Goal: Ask a question: Seek information or help from site administrators or community

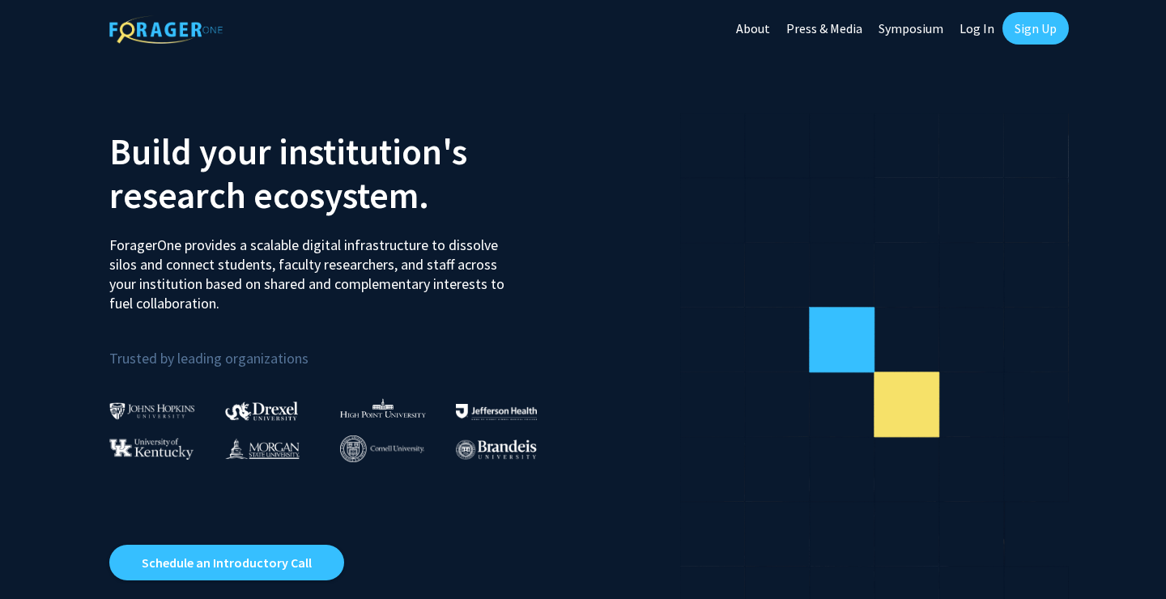
click at [969, 19] on link "Log In" at bounding box center [976, 28] width 51 height 57
select select
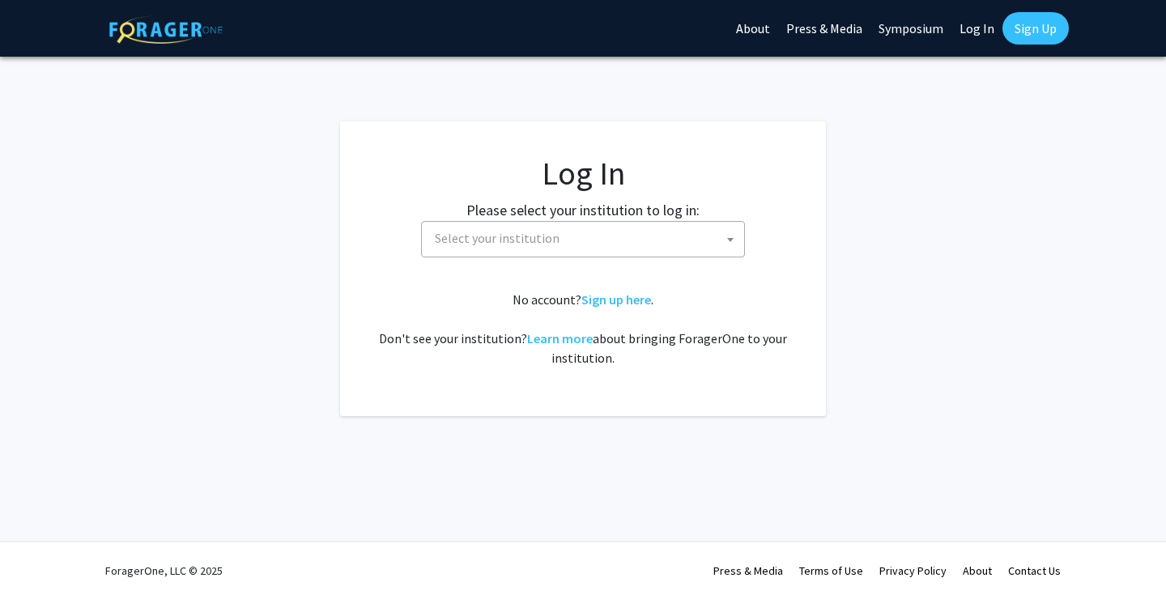
click at [530, 239] on span "Select your institution" at bounding box center [497, 238] width 125 height 16
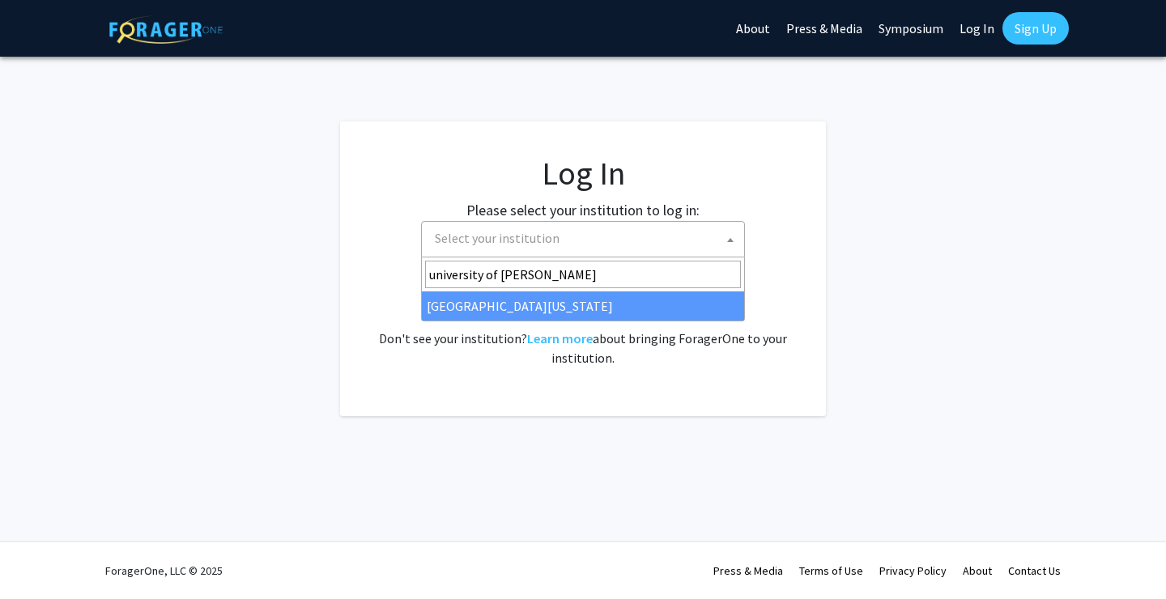
type input "university of ken"
click at [537, 290] on span "university of ken" at bounding box center [583, 274] width 322 height 34
select select "13"
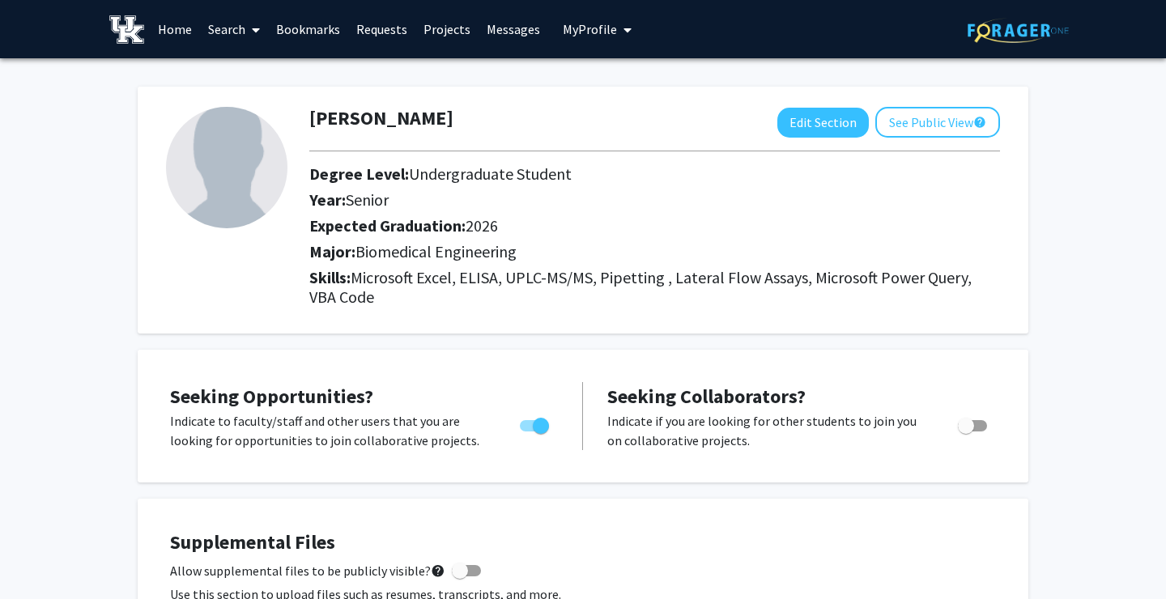
click at [250, 30] on span at bounding box center [252, 30] width 15 height 57
click at [250, 71] on span "Faculty/Staff" at bounding box center [259, 74] width 119 height 32
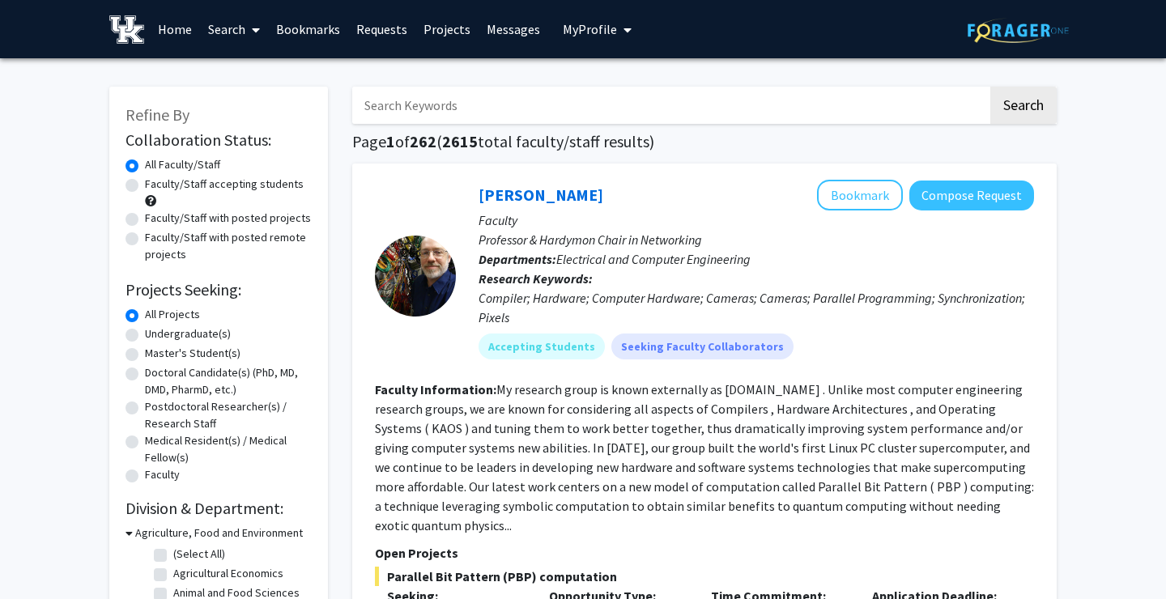
click at [231, 191] on label "Faculty/Staff accepting students" at bounding box center [224, 184] width 159 height 17
click at [155, 186] on input "Faculty/Staff accepting students" at bounding box center [150, 181] width 11 height 11
radio input "true"
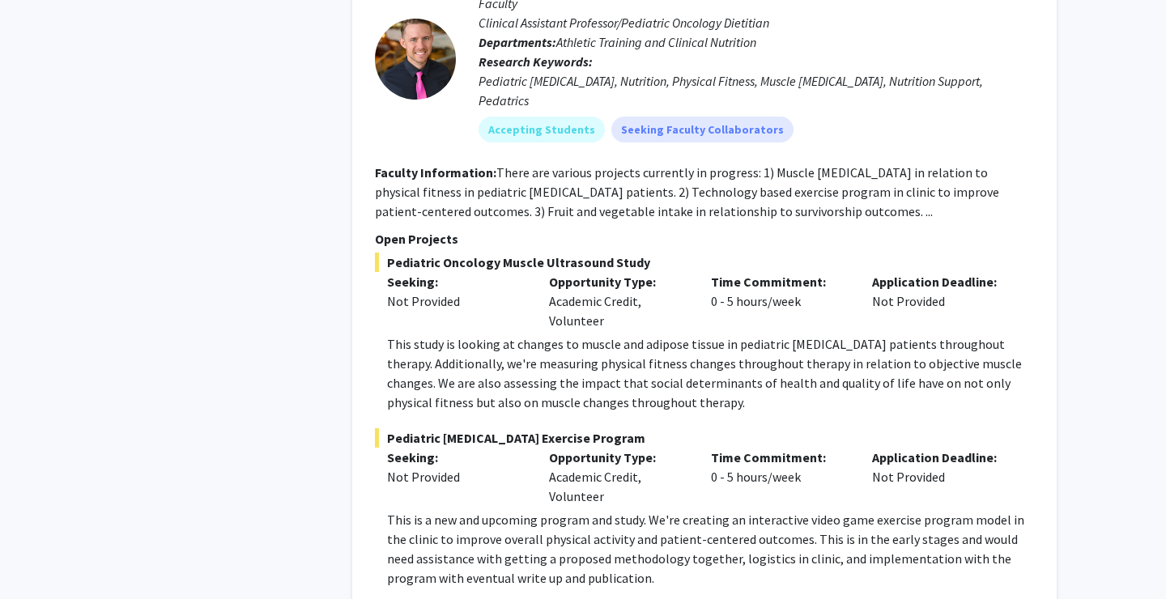
scroll to position [3942, 0]
drag, startPoint x: 466, startPoint y: 472, endPoint x: 623, endPoint y: 478, distance: 157.1
click at [623, 509] on p "This is a new and upcoming program and study. We're creating an interactive vid…" at bounding box center [710, 548] width 647 height 78
click at [701, 509] on p "This is a new and upcoming program and study. We're creating an interactive vid…" at bounding box center [710, 548] width 647 height 78
drag, startPoint x: 711, startPoint y: 491, endPoint x: 771, endPoint y: 495, distance: 60.8
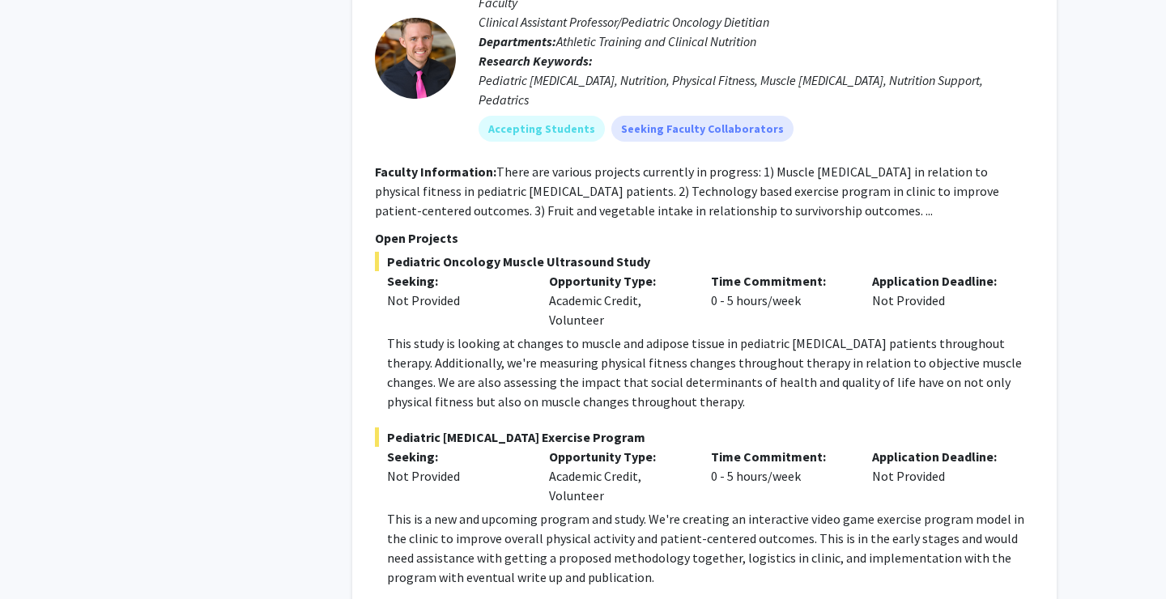
click at [771, 509] on p "This is a new and upcoming program and study. We're creating an interactive vid…" at bounding box center [710, 548] width 647 height 78
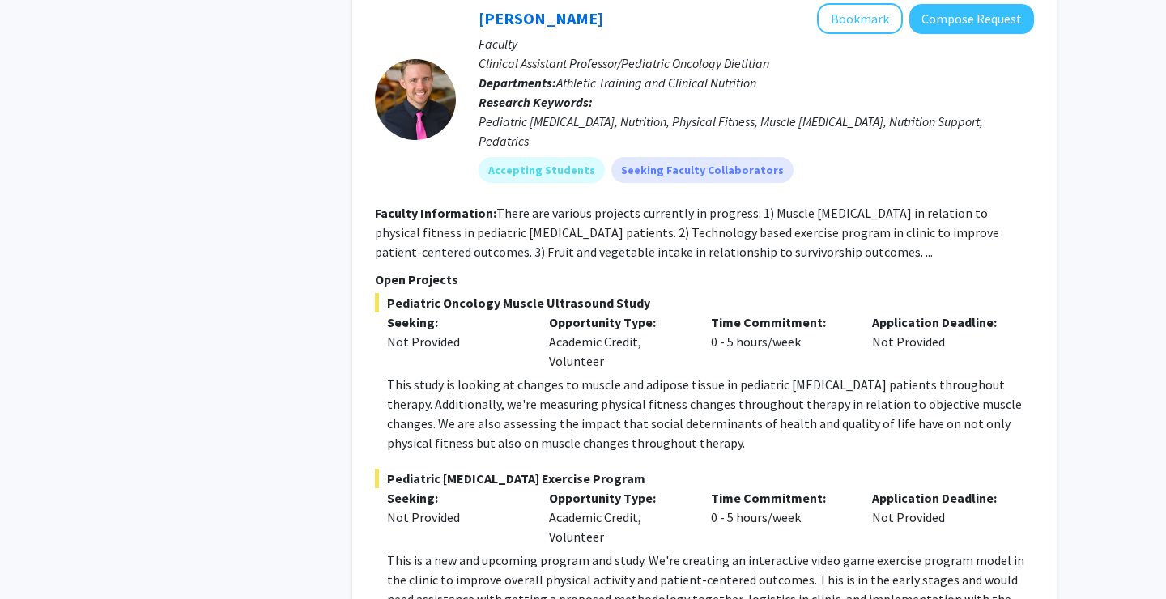
scroll to position [3901, 0]
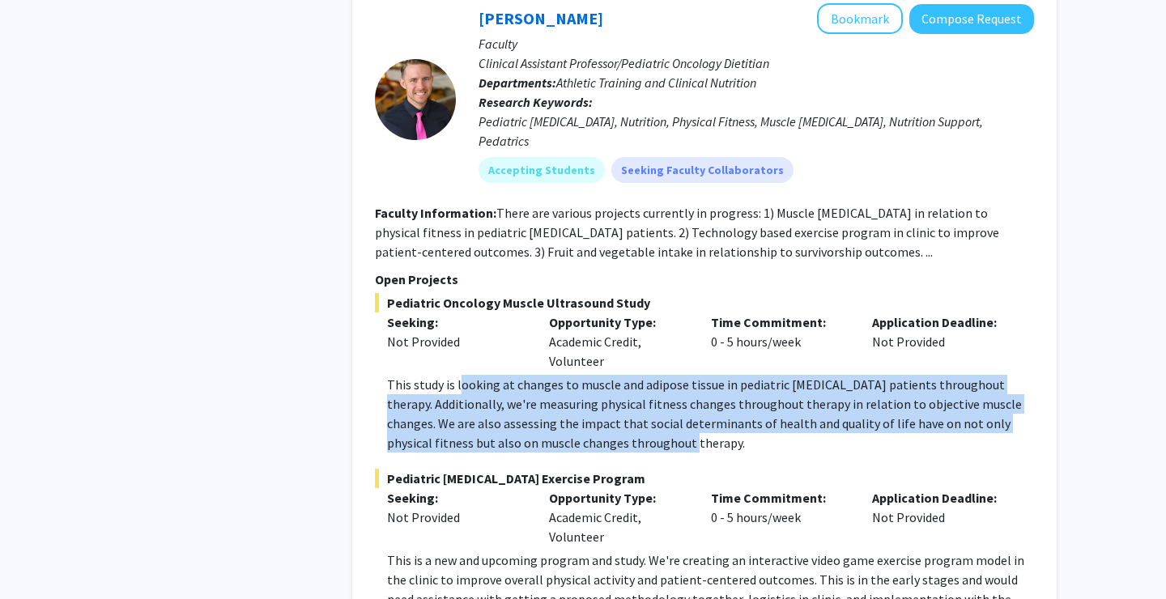
drag, startPoint x: 459, startPoint y: 315, endPoint x: 680, endPoint y: 361, distance: 225.7
click at [680, 375] on p "This study is looking at changes to muscle and adipose tissue in pediatric [MED…" at bounding box center [710, 414] width 647 height 78
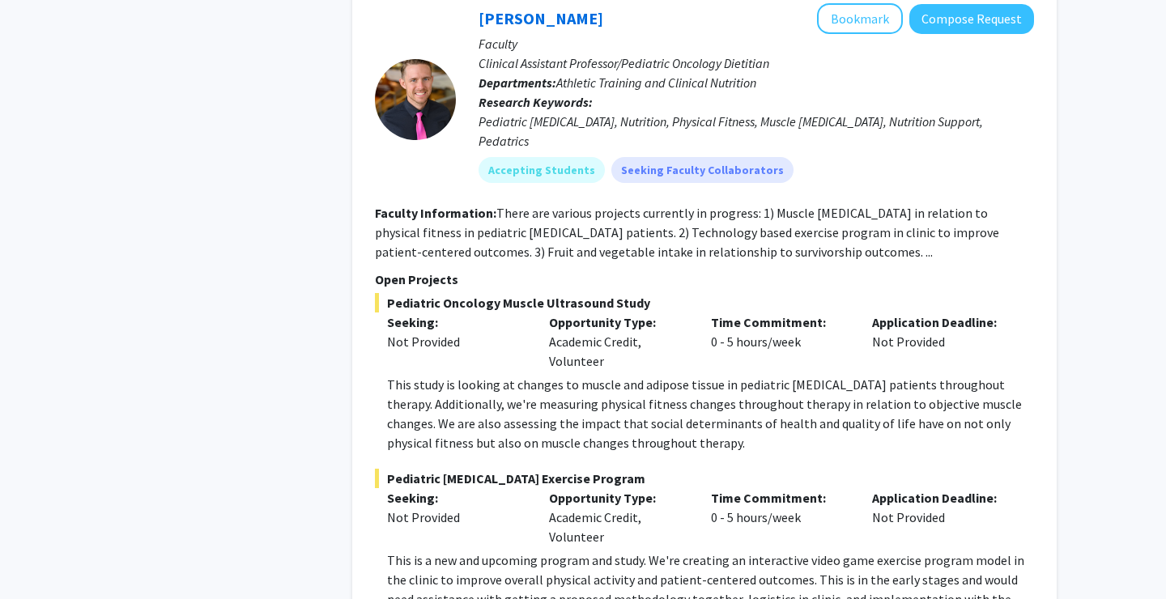
click at [692, 384] on fg-project-list "Pediatric Oncology Muscle Ultrasound Study Seeking: Not Provided Opportunity Ty…" at bounding box center [704, 548] width 659 height 511
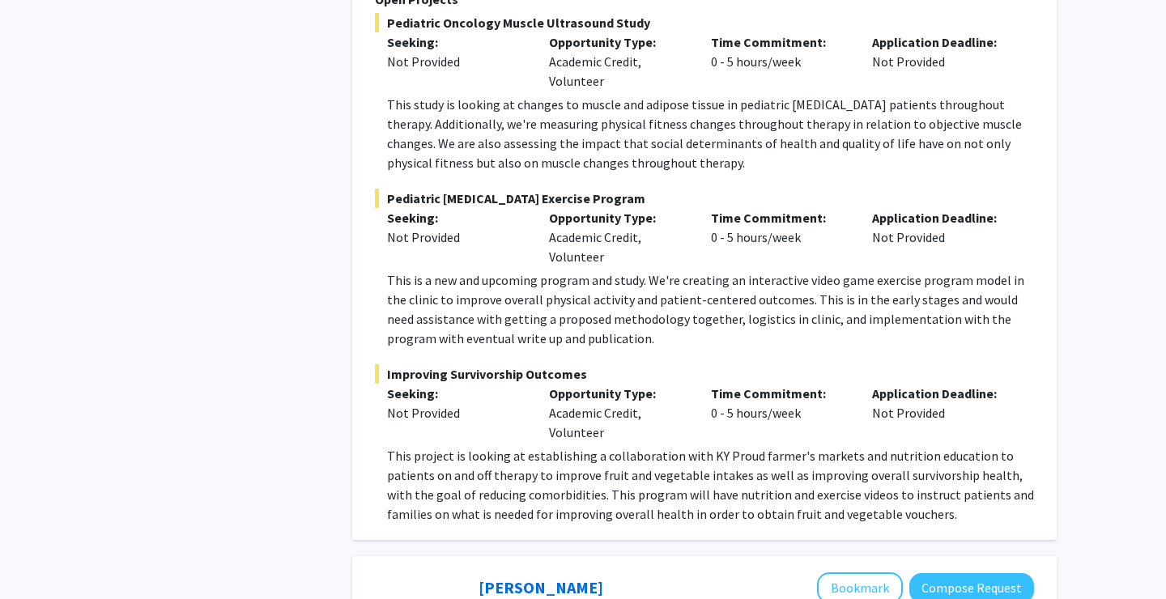
scroll to position [4175, 0]
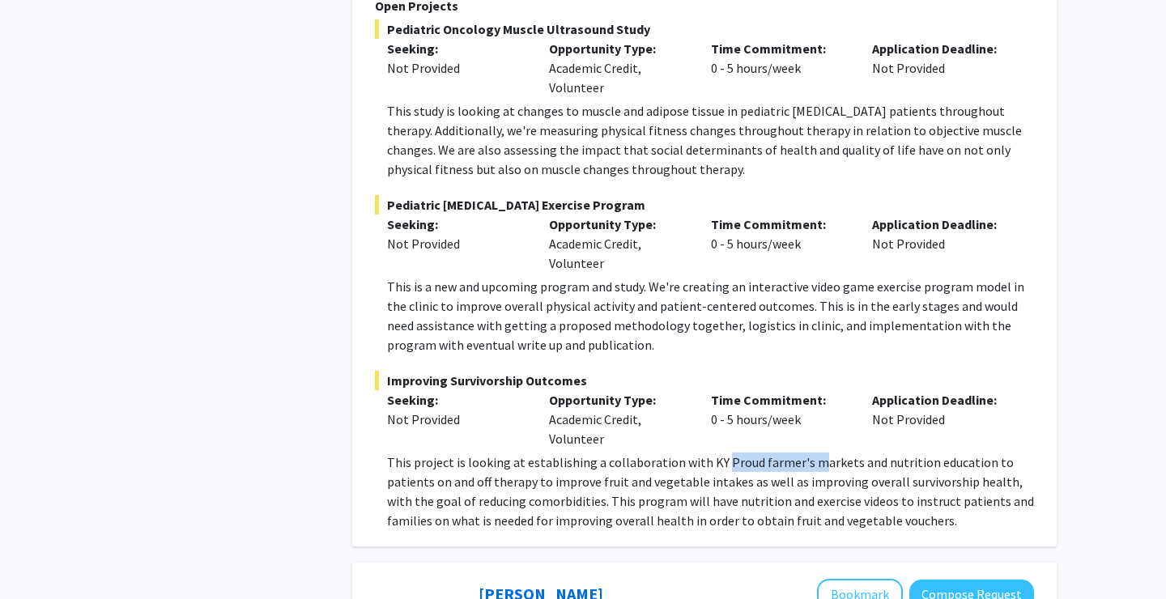
drag, startPoint x: 715, startPoint y: 393, endPoint x: 808, endPoint y: 393, distance: 92.3
click at [808, 452] on p "This project is looking at establishing a collaboration with KY Proud farmer's …" at bounding box center [710, 491] width 647 height 78
click at [809, 452] on p "This project is looking at establishing a collaboration with KY Proud farmer's …" at bounding box center [710, 491] width 647 height 78
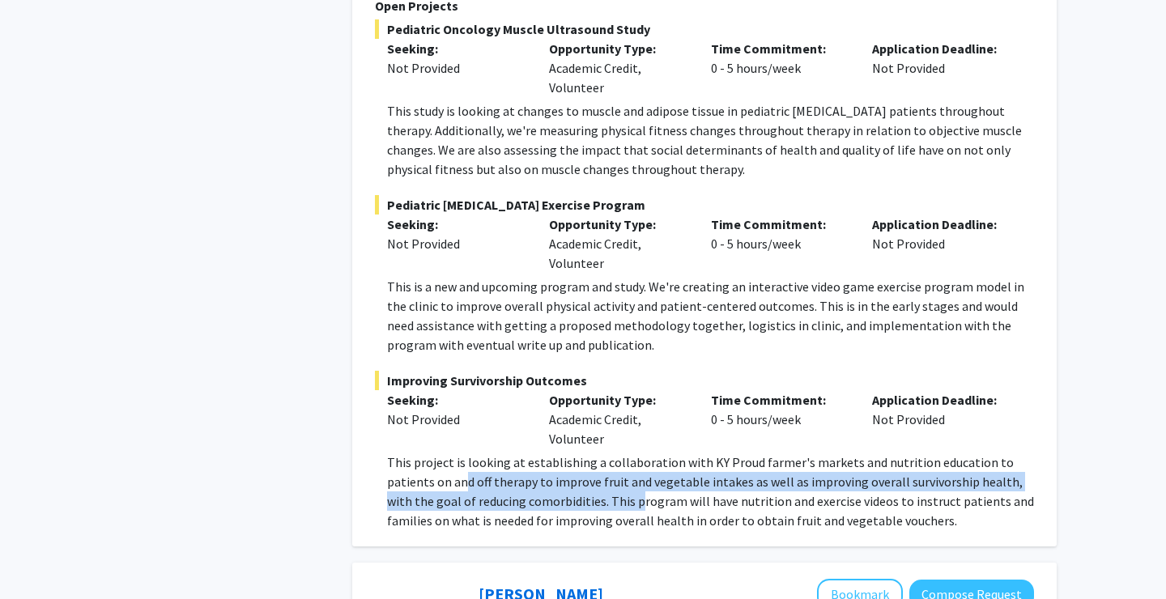
drag, startPoint x: 414, startPoint y: 399, endPoint x: 565, endPoint y: 427, distance: 153.2
click at [565, 452] on p "This project is looking at establishing a collaboration with KY Proud farmer's …" at bounding box center [710, 491] width 647 height 78
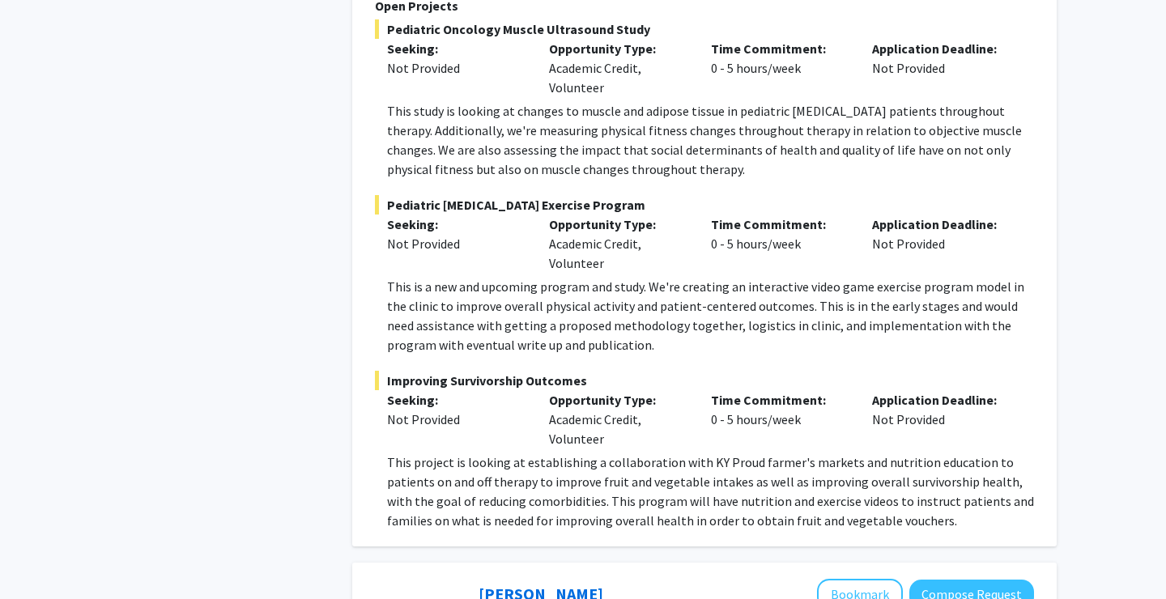
click at [561, 452] on p "This project is looking at establishing a collaboration with KY Proud farmer's …" at bounding box center [710, 491] width 647 height 78
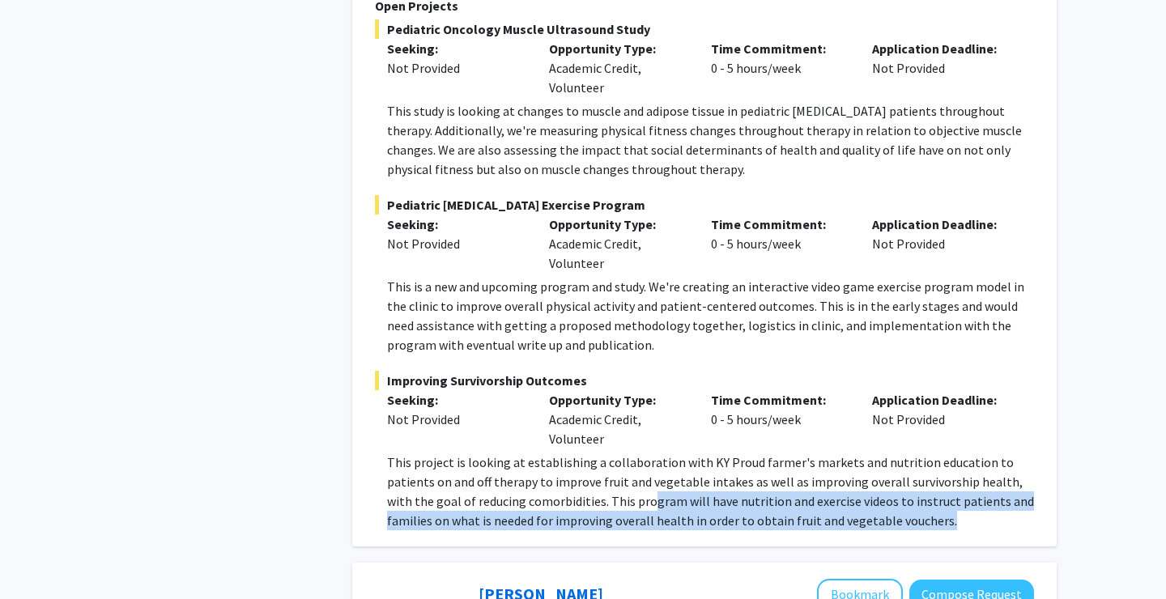
drag, startPoint x: 575, startPoint y: 431, endPoint x: 729, endPoint y: 461, distance: 156.7
click at [729, 461] on div "[PERSON_NAME] Bookmark Compose Request Faculty Clinical Assistant Professor/Ped…" at bounding box center [704, 129] width 704 height 833
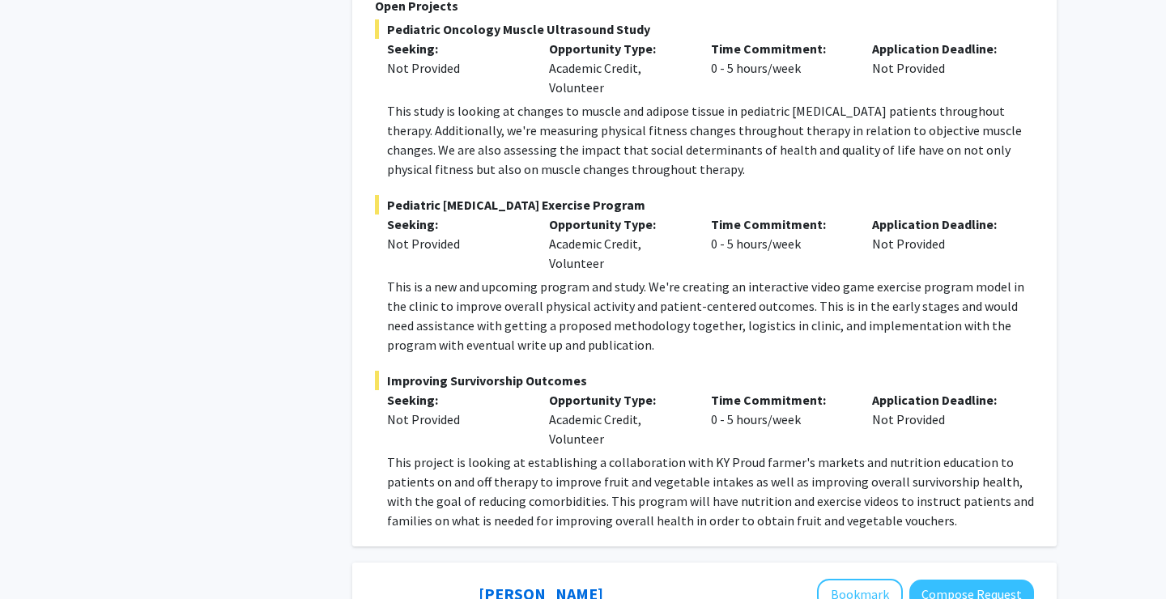
click at [638, 390] on p "Opportunity Type:" at bounding box center [618, 399] width 138 height 19
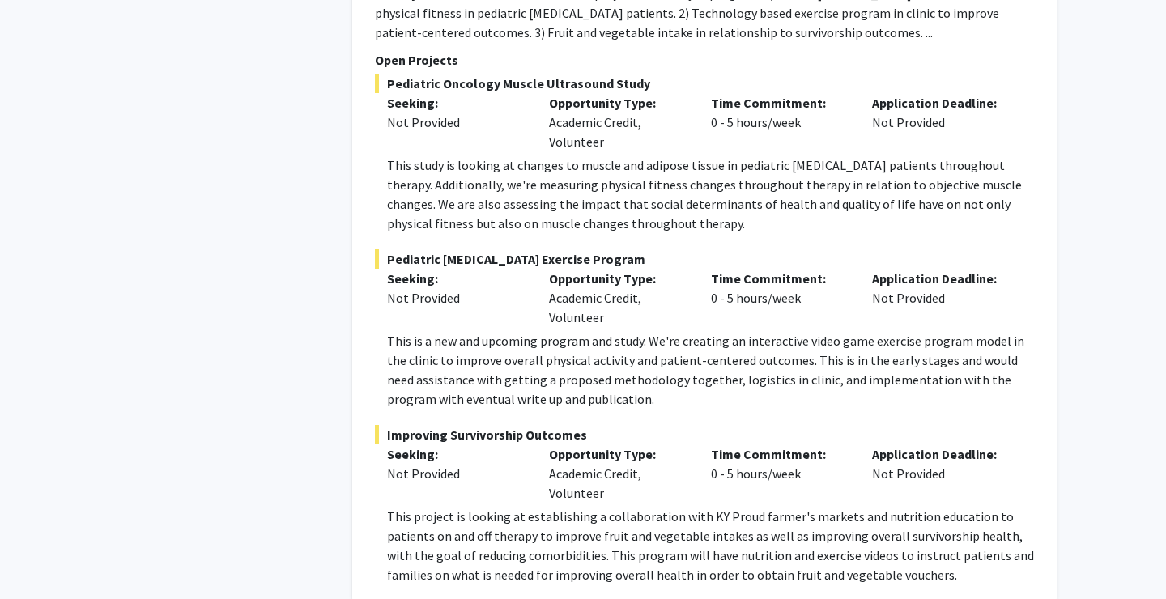
scroll to position [4118, 0]
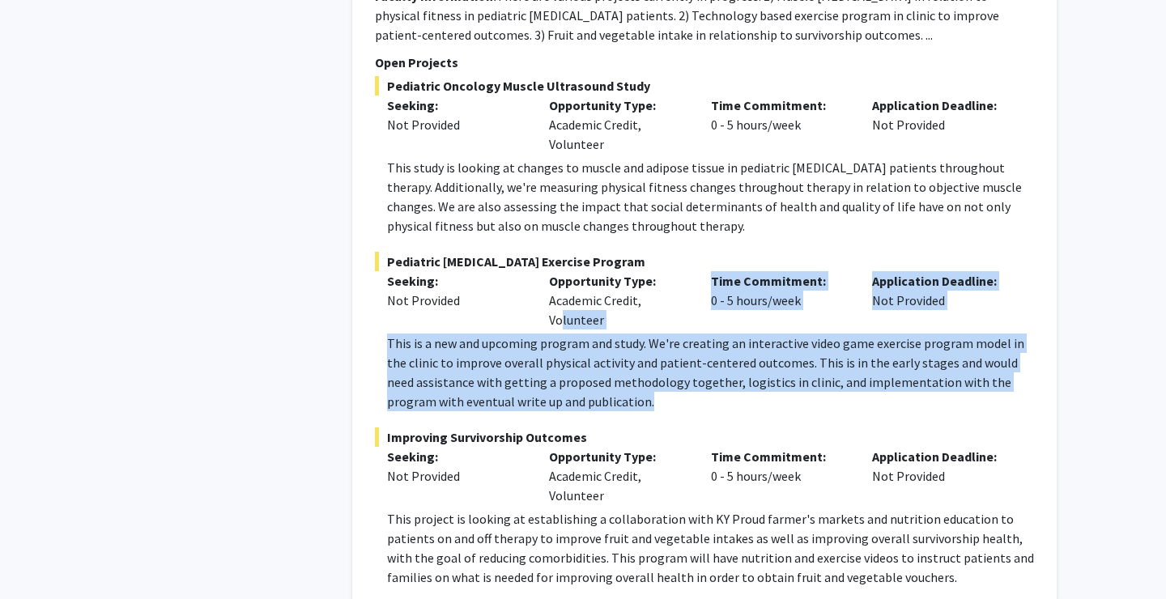
drag, startPoint x: 635, startPoint y: 324, endPoint x: 556, endPoint y: 284, distance: 88.0
click at [554, 252] on div "Pediatric [MEDICAL_DATA] Exercise Program Seeking: Not Provided Opportunity Typ…" at bounding box center [704, 331] width 659 height 159
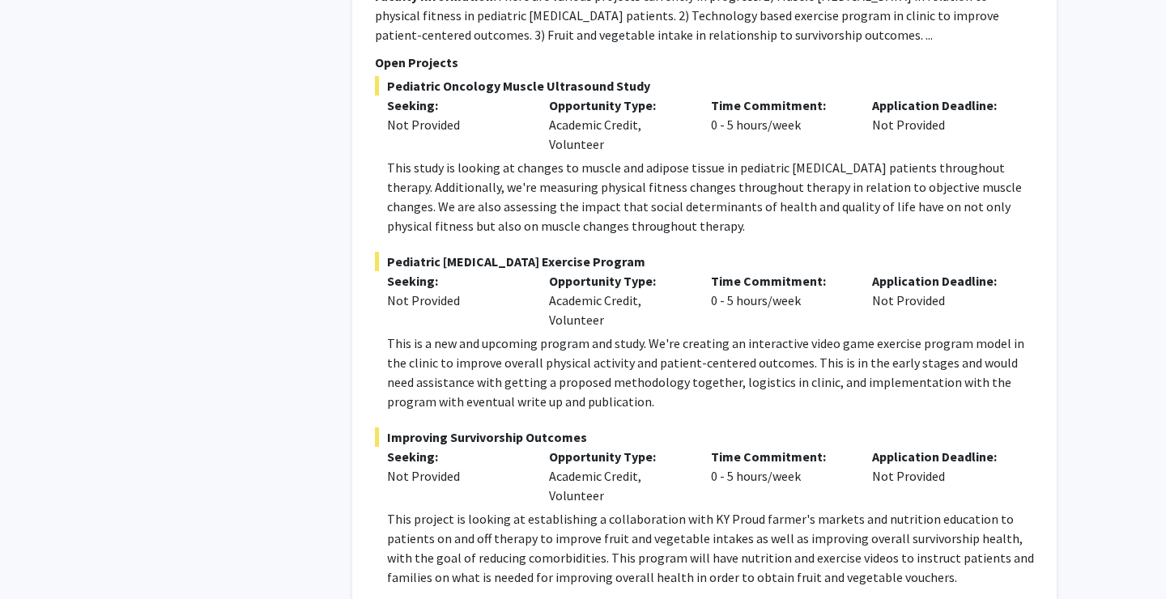
click at [558, 333] on p "This is a new and upcoming program and study. We're creating an interactive vid…" at bounding box center [710, 372] width 647 height 78
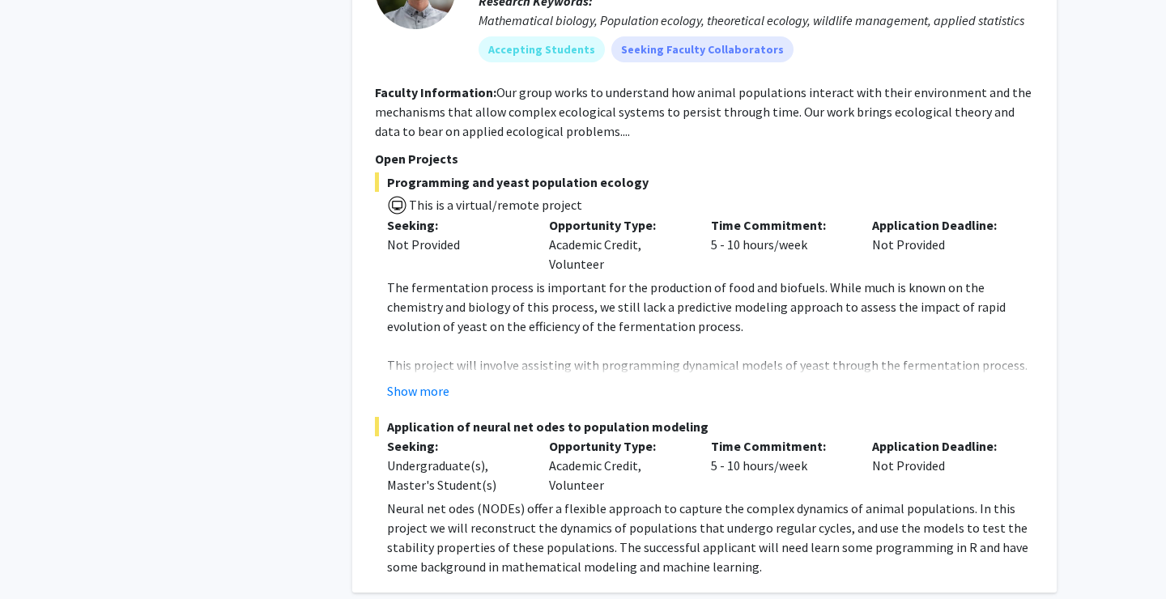
scroll to position [8641, 0]
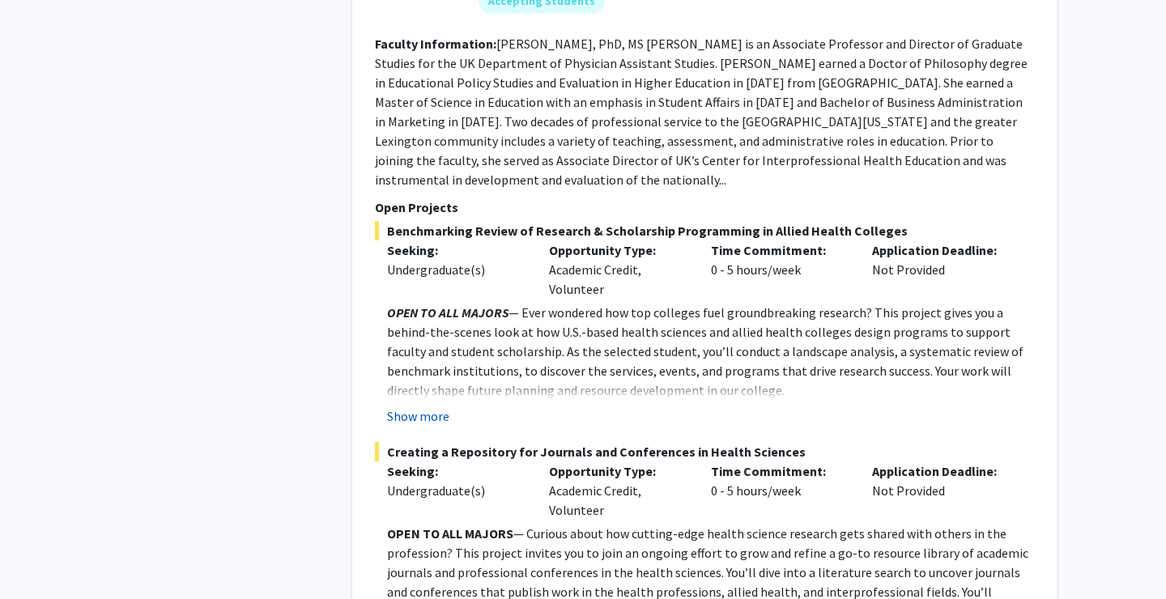
scroll to position [3953, 0]
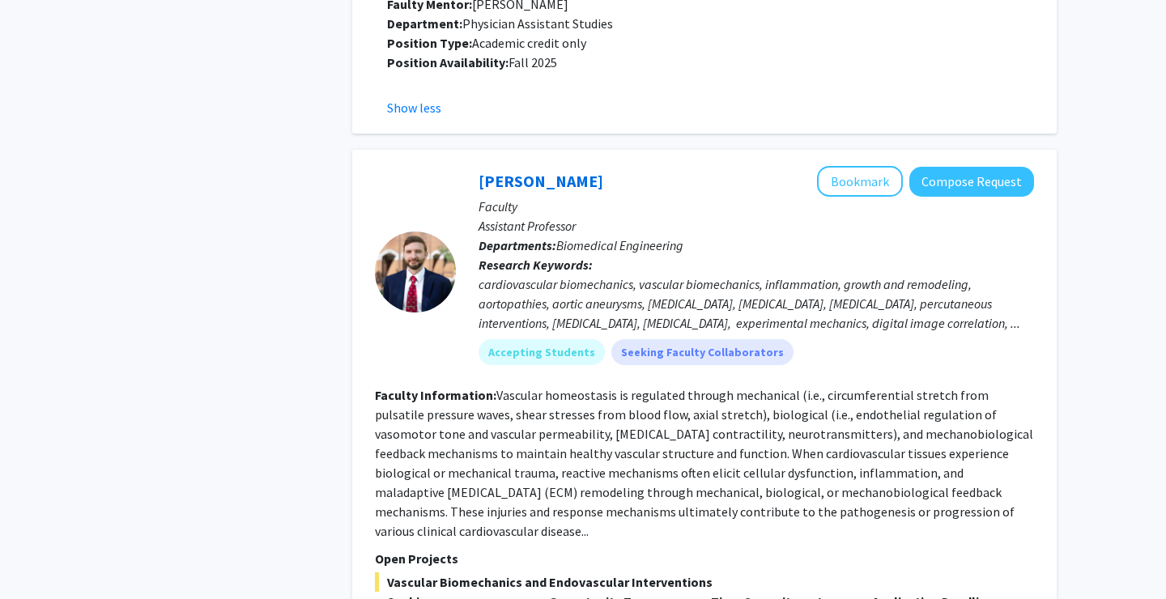
scroll to position [4989, 0]
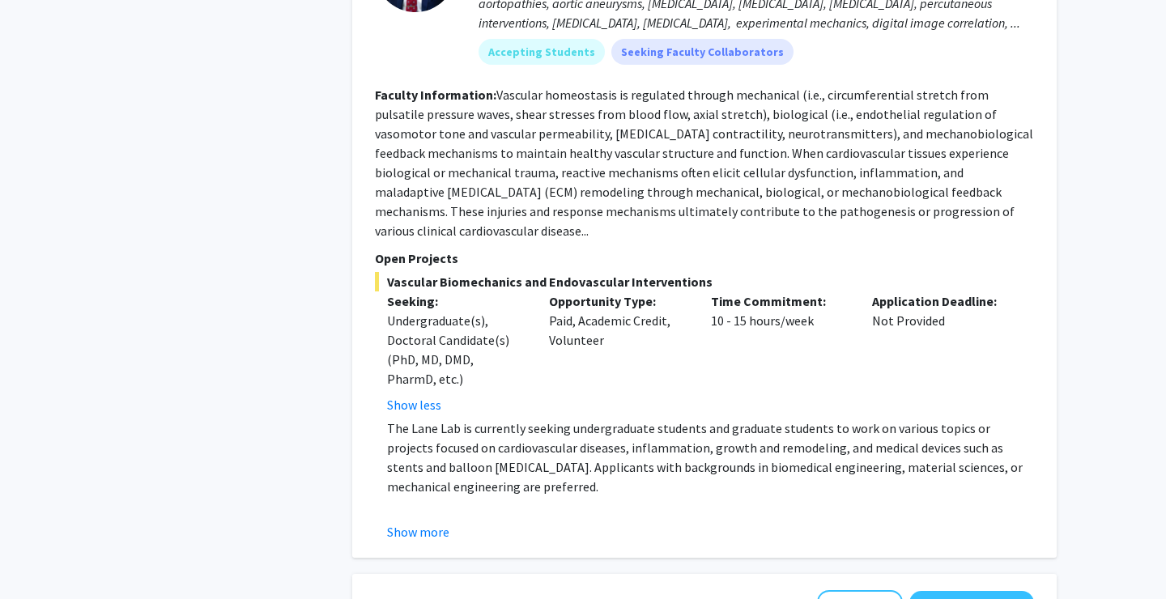
scroll to position [5288, 0]
click at [420, 524] on button "Show more" at bounding box center [418, 533] width 62 height 19
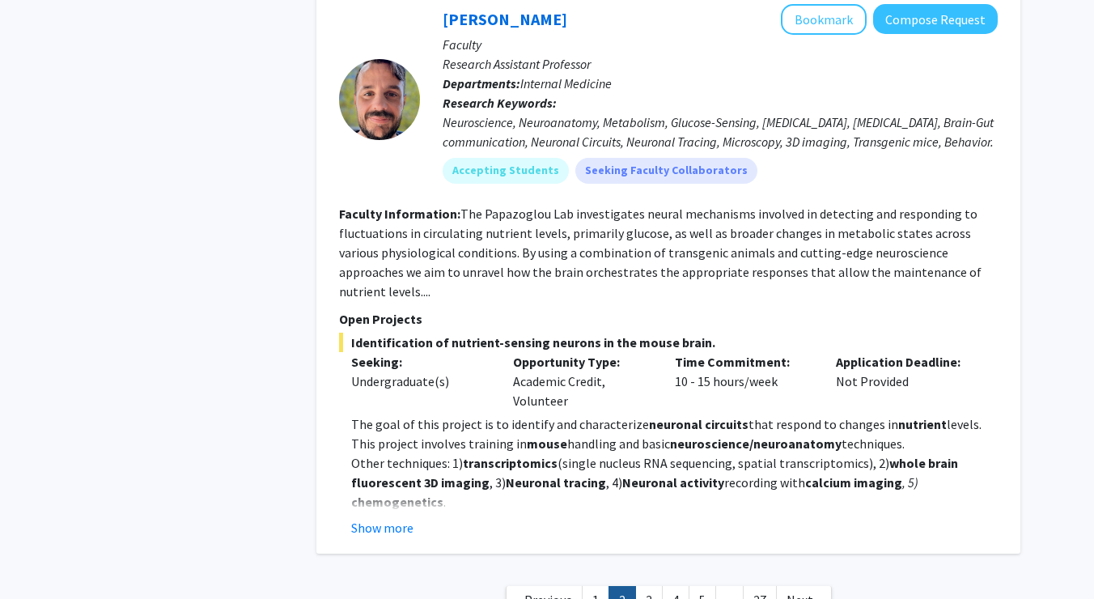
scroll to position [6921, 0]
click at [654, 587] on link "3" at bounding box center [649, 601] width 28 height 28
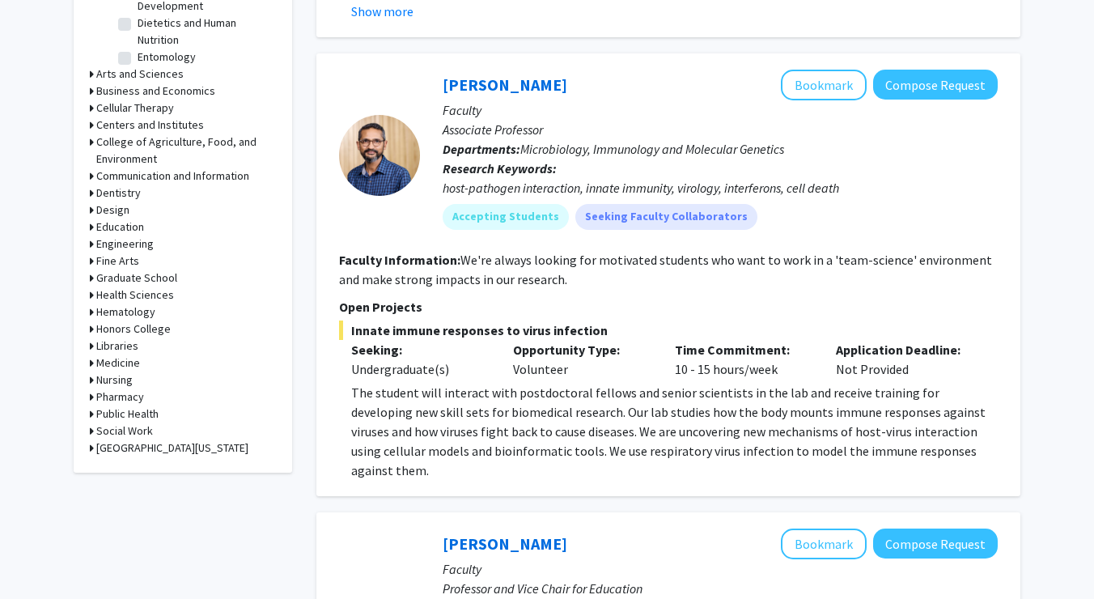
scroll to position [639, 0]
click at [528, 85] on link "[PERSON_NAME]" at bounding box center [505, 84] width 125 height 20
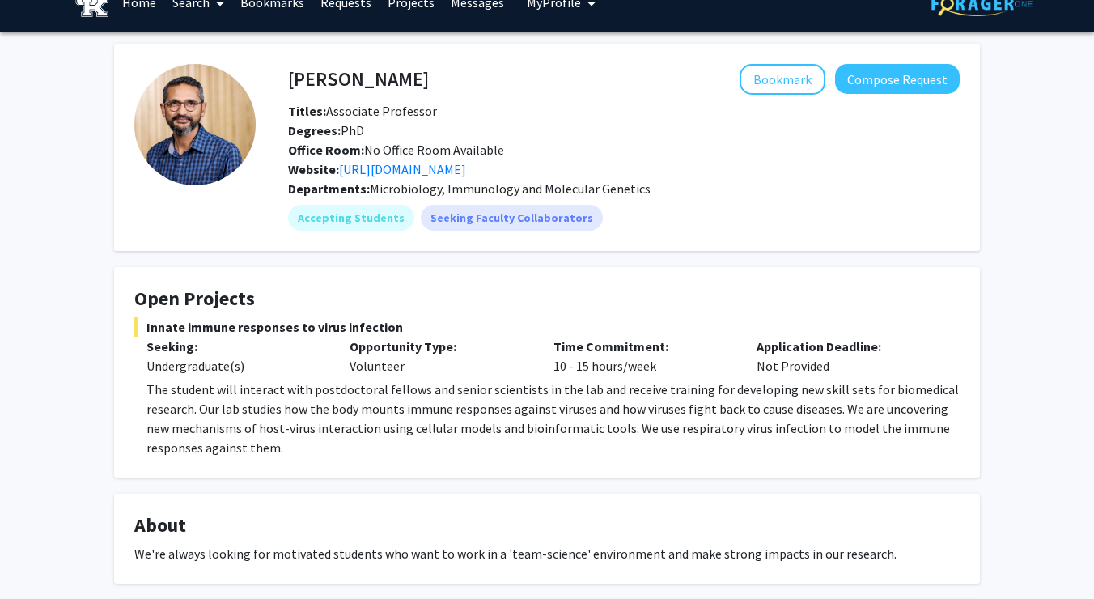
scroll to position [26, 0]
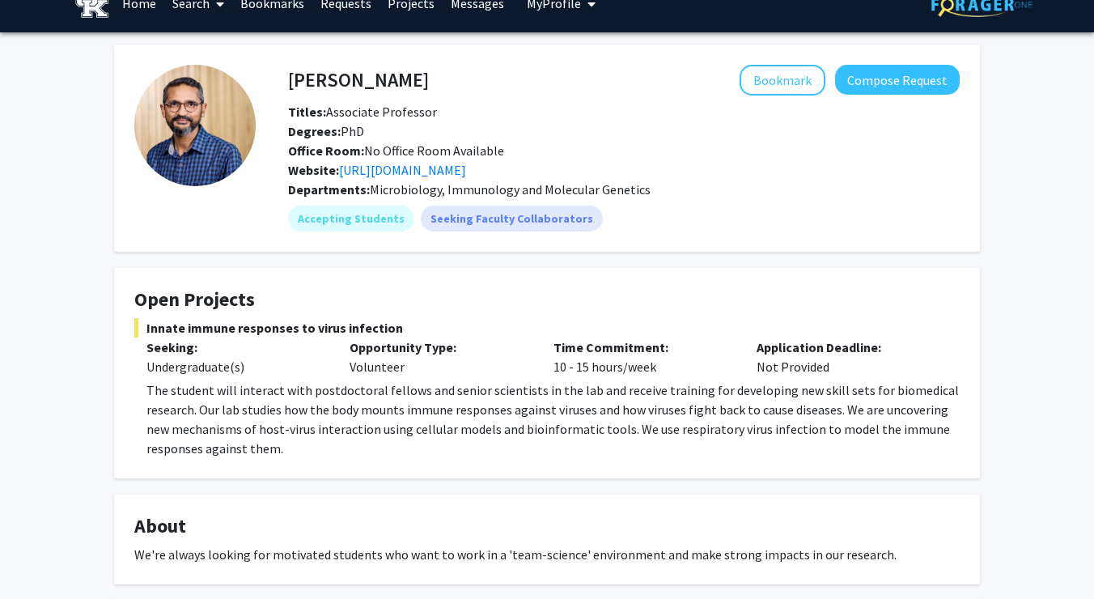
drag, startPoint x: 143, startPoint y: 329, endPoint x: 394, endPoint y: 329, distance: 250.9
click at [394, 329] on span "Innate immune responses to virus infection" at bounding box center [547, 327] width 826 height 19
copy span "Innate immune responses to virus infection"
drag, startPoint x: 842, startPoint y: 21, endPoint x: 871, endPoint y: 66, distance: 53.9
click at [871, 66] on fg-card "[PERSON_NAME] Bookmark Compose Request Titles: Associate Professor Degrees: PhD…" at bounding box center [547, 148] width 866 height 207
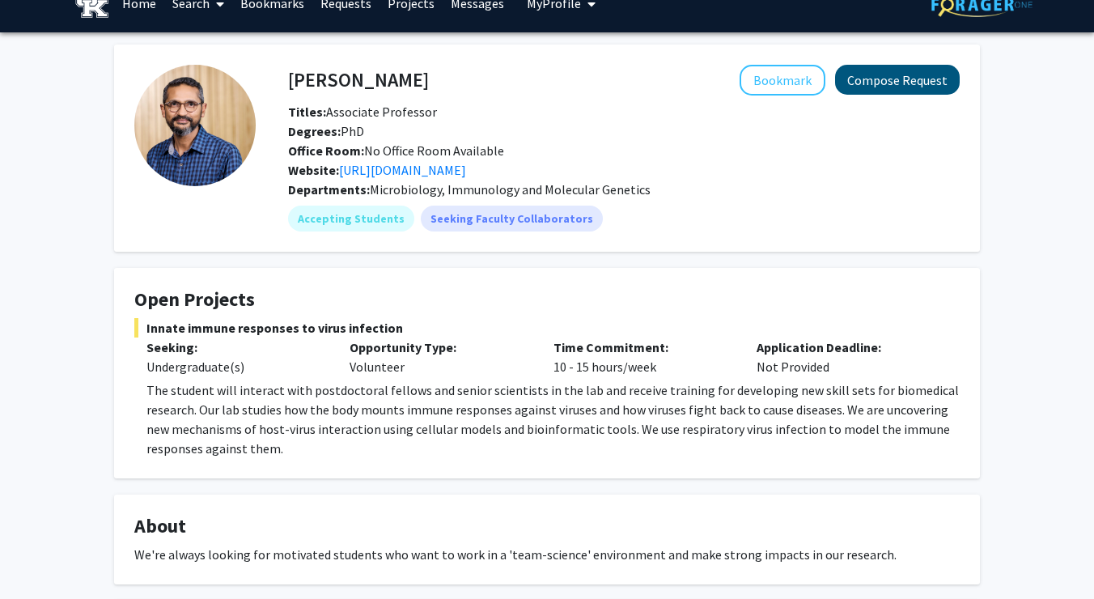
click at [868, 80] on button "Compose Request" at bounding box center [897, 80] width 125 height 30
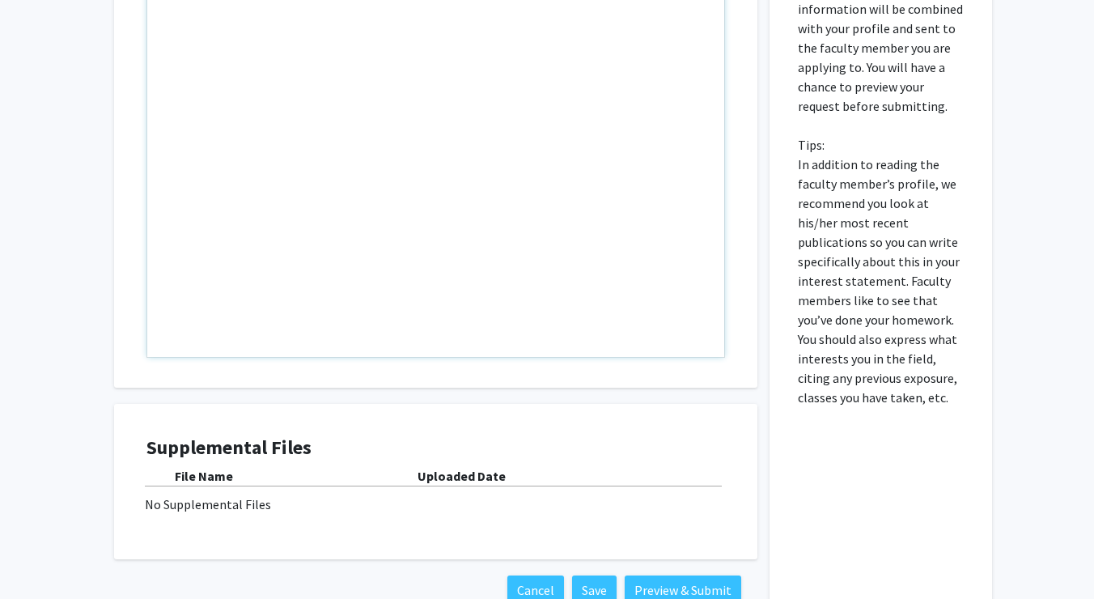
scroll to position [495, 0]
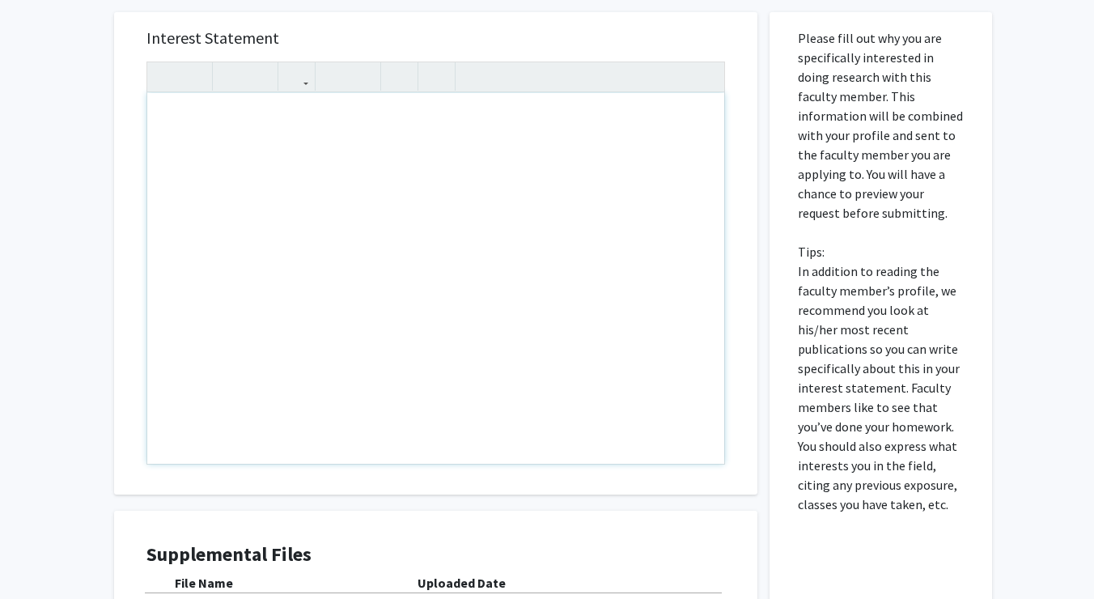
click at [416, 156] on div "Note to users with screen readers: Please press Alt+0 or Option+0 to deactivate…" at bounding box center [435, 278] width 577 height 371
type textarea "Hi my name is [PERSON_NAME]. I am a senioor studying biomedical engineering.&nb…"
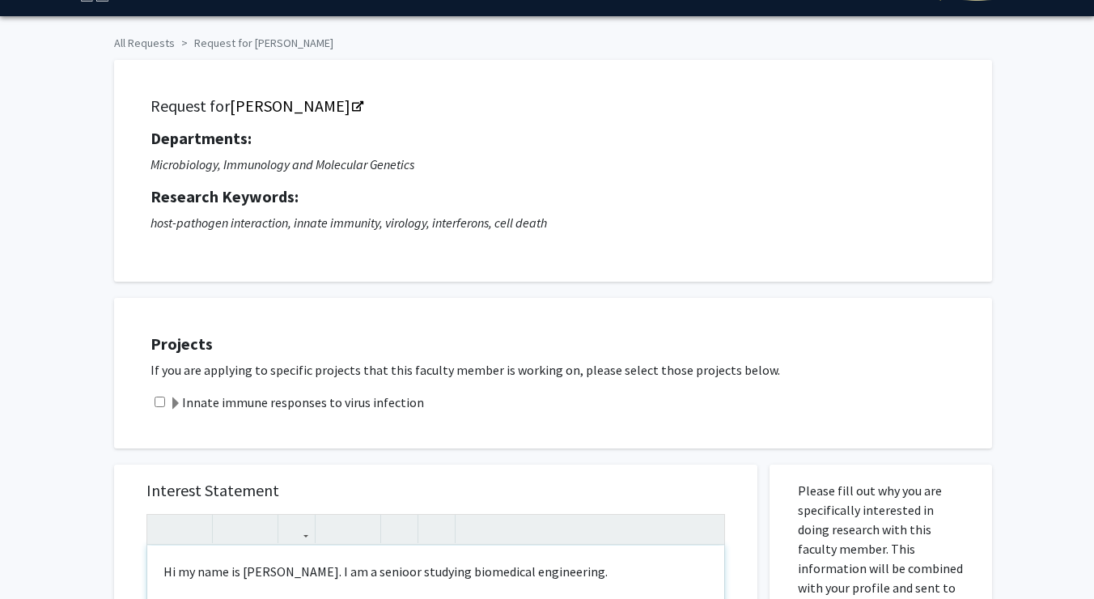
scroll to position [36, 0]
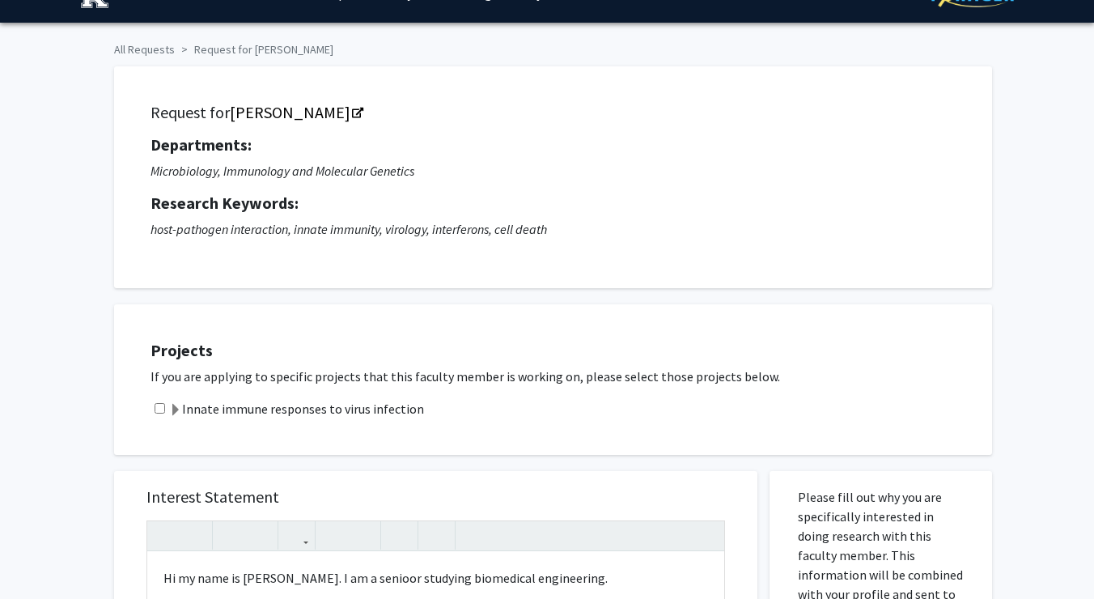
click at [159, 412] on input "checkbox" at bounding box center [160, 408] width 11 height 11
checkbox input "true"
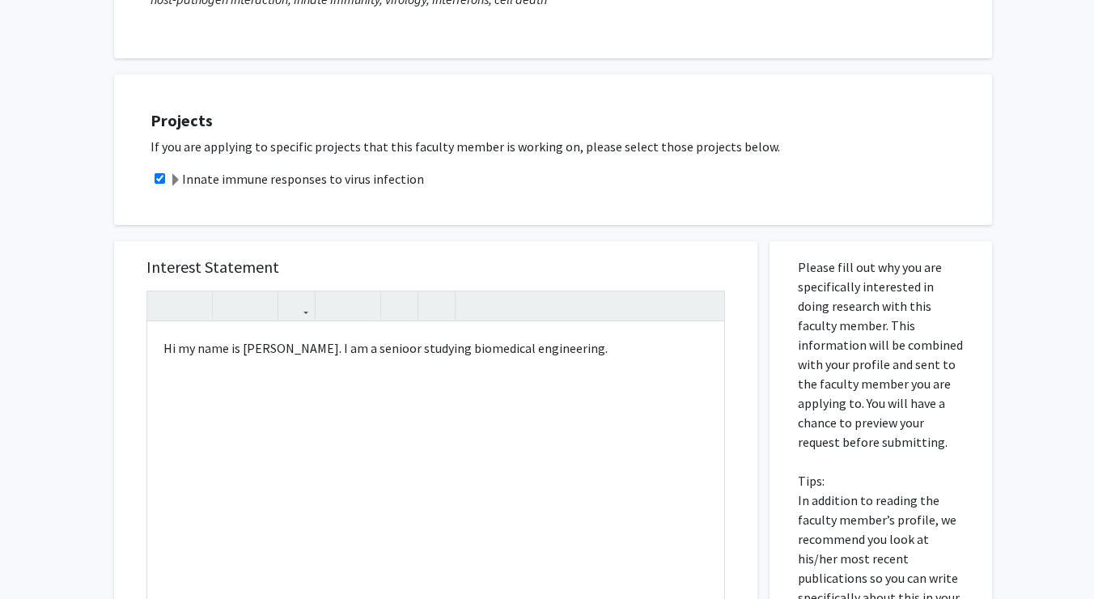
scroll to position [270, 0]
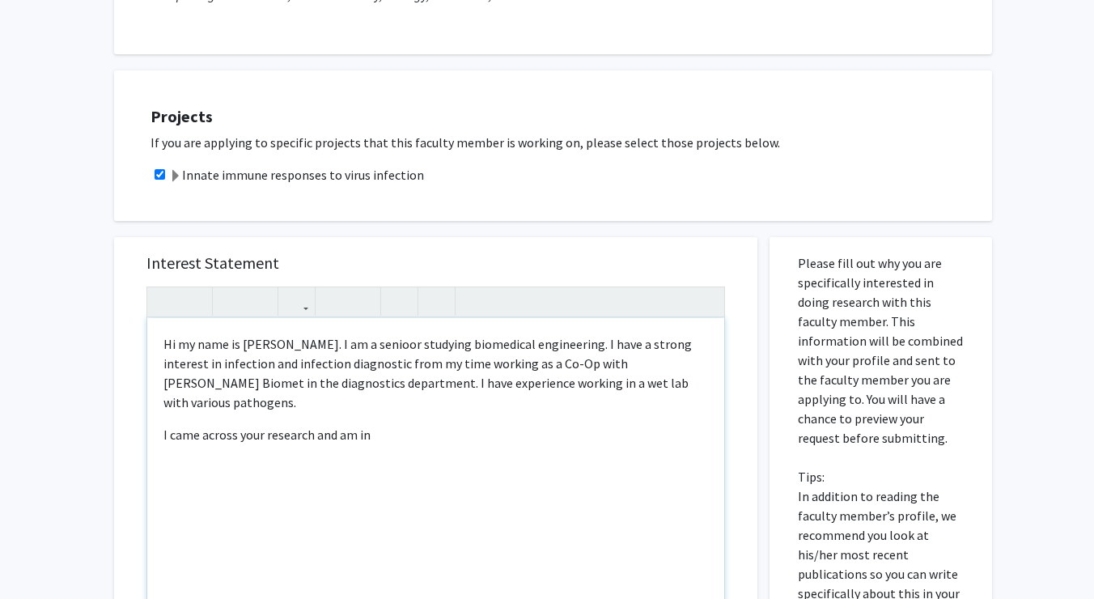
type textarea "<p>Hi my name is [PERSON_NAME]. I am a senioor studying biomedical engineering.…"
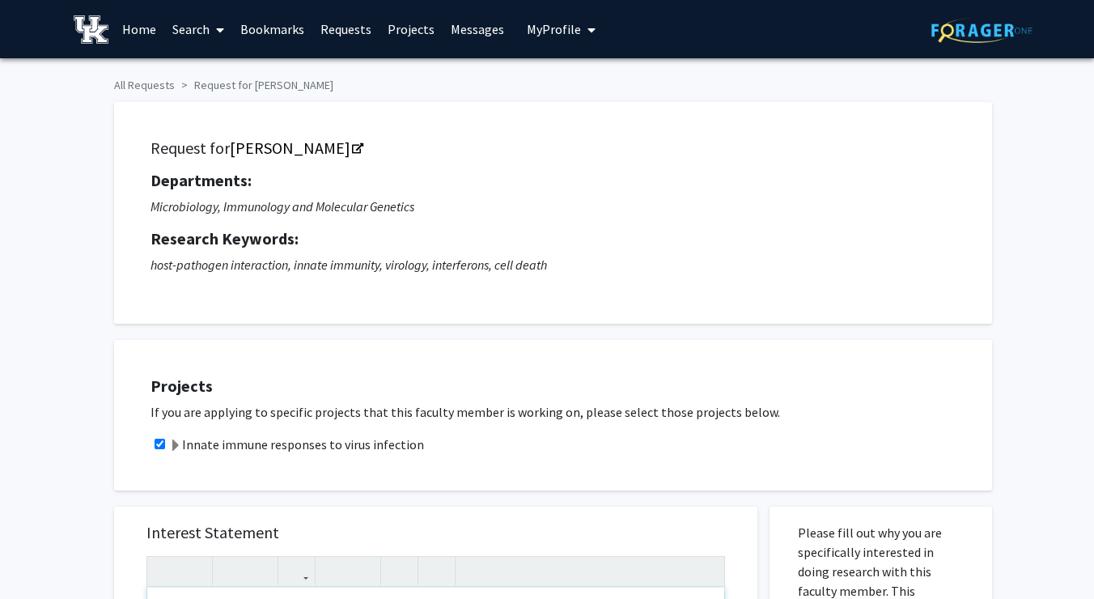
scroll to position [0, 0]
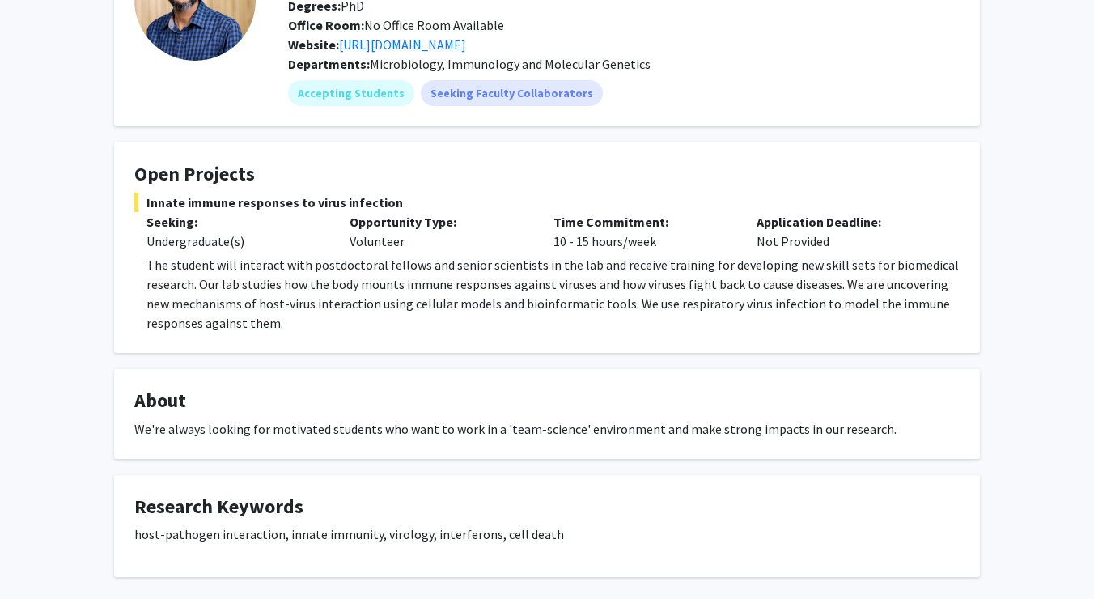
scroll to position [154, 0]
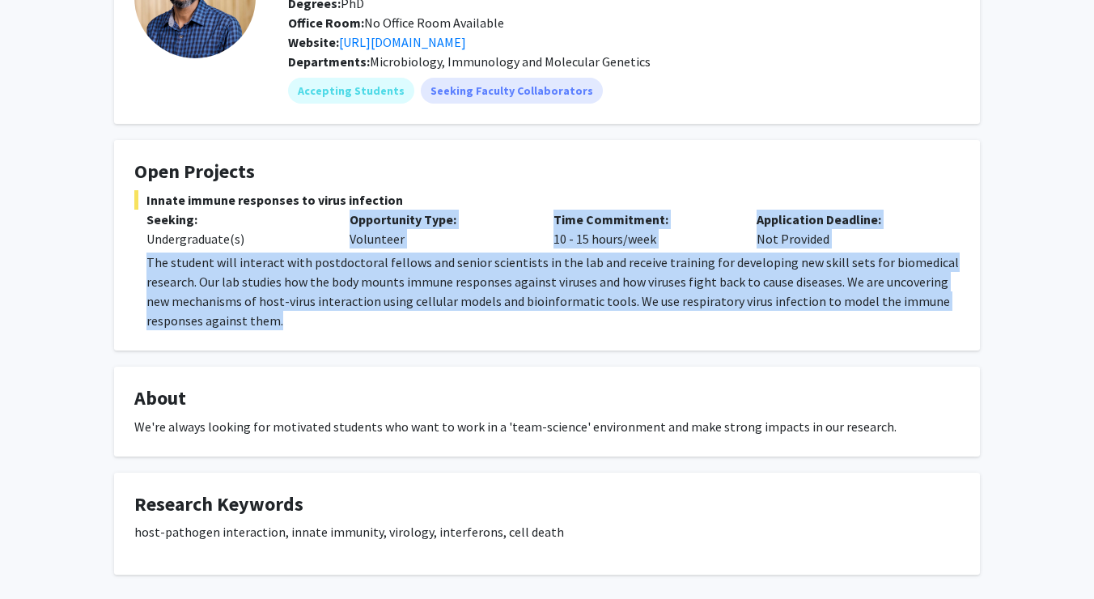
drag, startPoint x: 413, startPoint y: 338, endPoint x: 135, endPoint y: 255, distance: 289.9
click at [135, 255] on fg-card "Open Projects Innate immune responses to virus infection Seeking: Undergraduate…" at bounding box center [547, 245] width 866 height 210
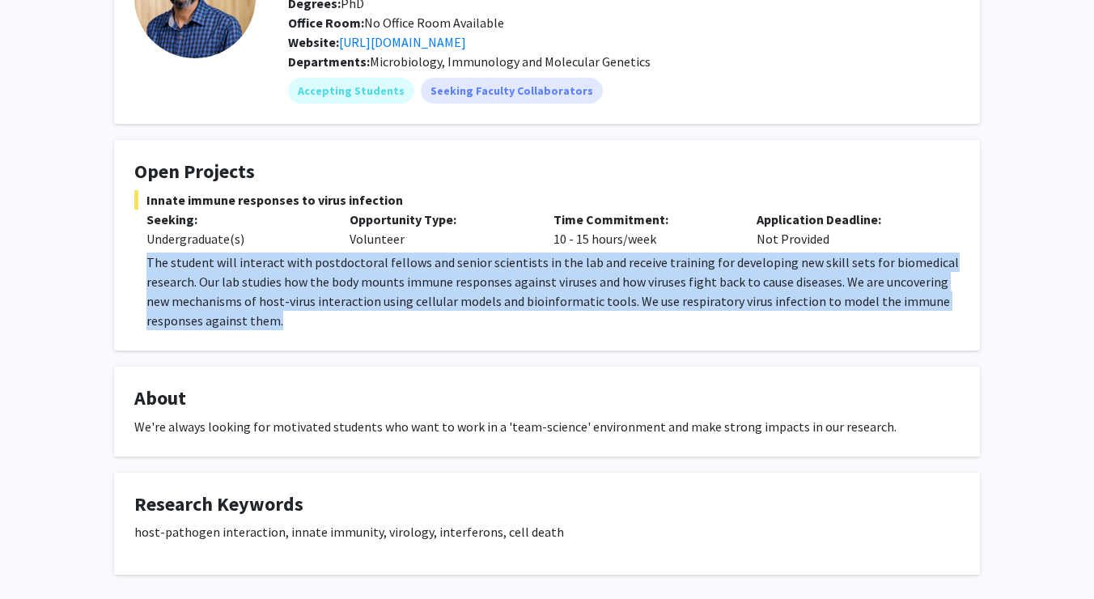
copy p "The student will interact with postdoctoral fellows and senior scientists in th…"
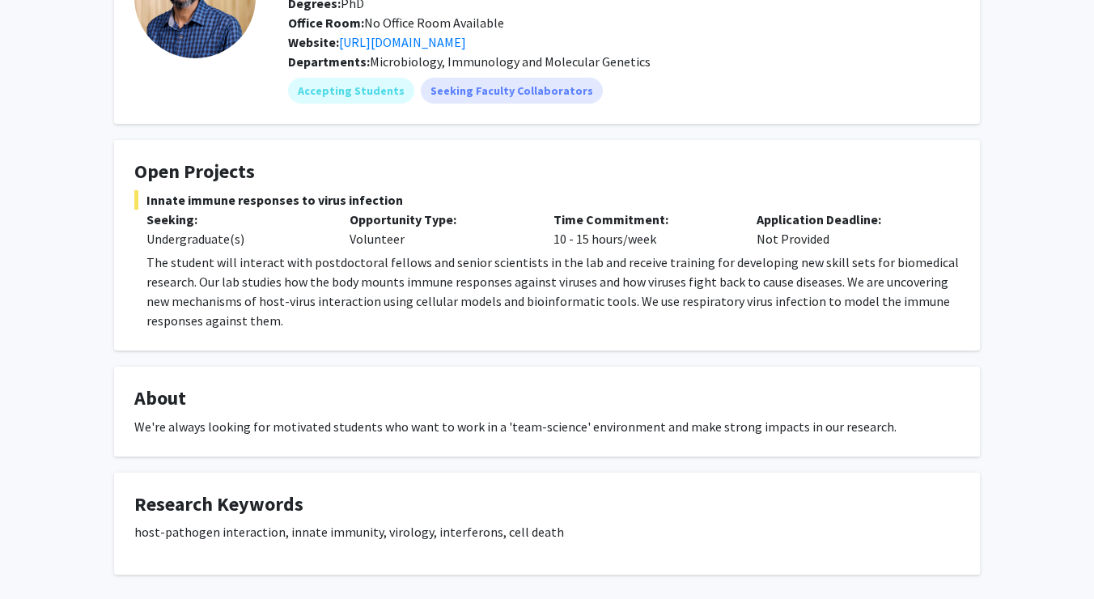
click at [405, 274] on p "The student will interact with postdoctoral fellows and senior scientists in th…" at bounding box center [552, 292] width 813 height 78
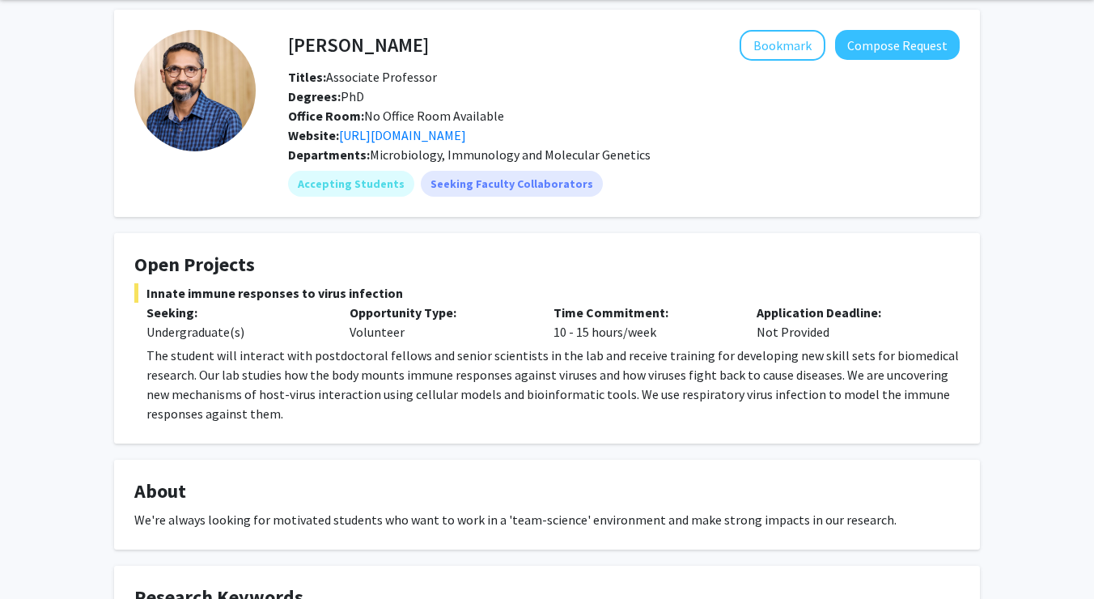
scroll to position [45, 0]
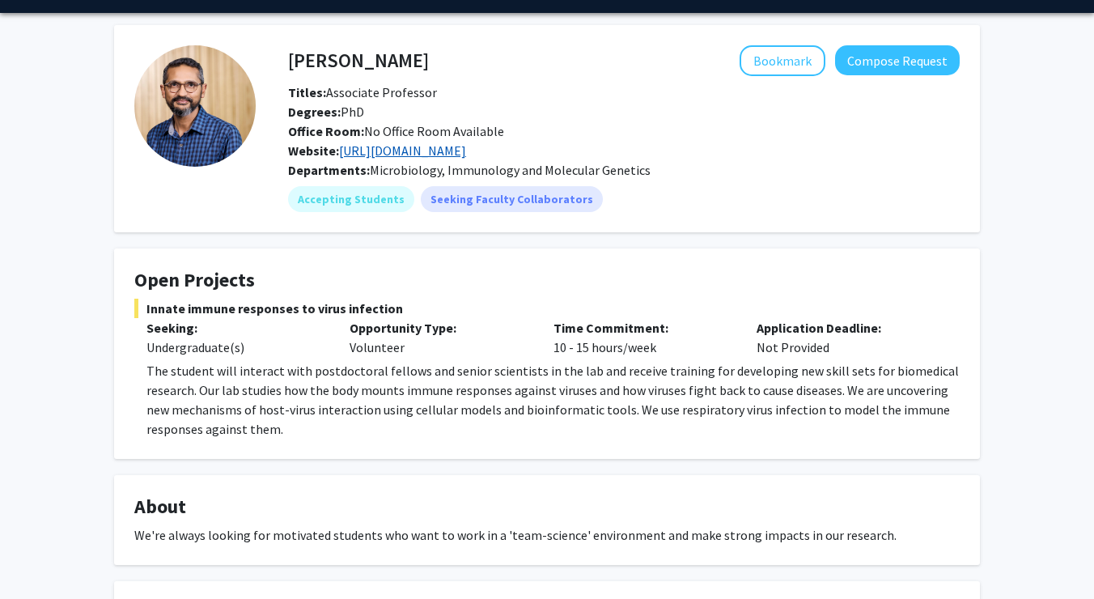
click at [461, 150] on link "[URL][DOMAIN_NAME]" at bounding box center [402, 150] width 127 height 16
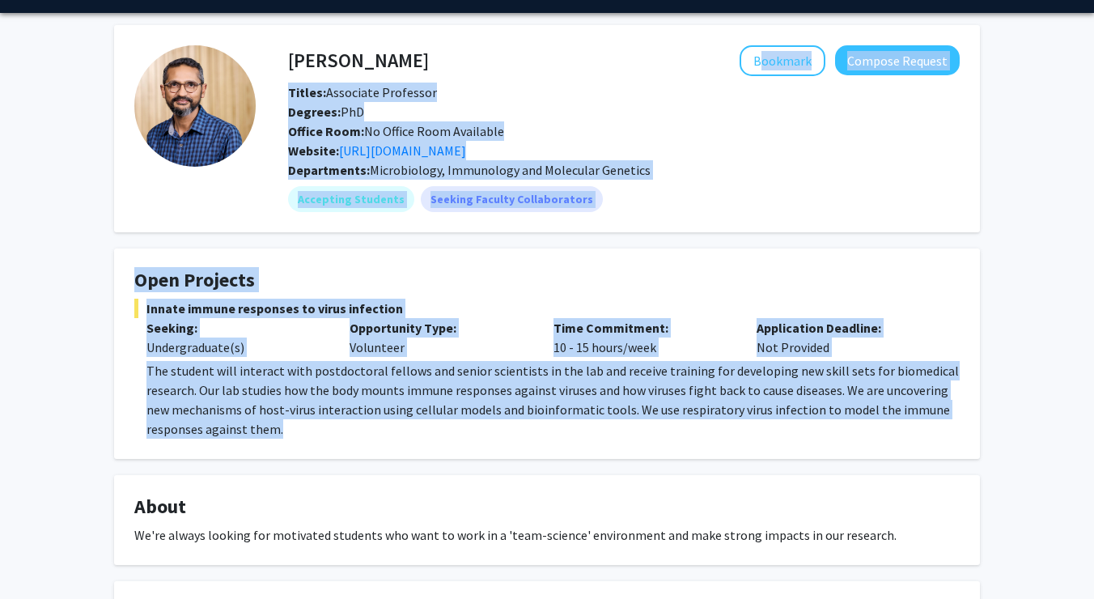
drag, startPoint x: 283, startPoint y: 53, endPoint x: 495, endPoint y: 433, distance: 435.5
click at [495, 433] on div "[PERSON_NAME] Bookmark Compose Request Titles: Associate Professor Degrees: PhD…" at bounding box center [547, 354] width 890 height 658
copy div "Bookmark Compose Request Titles: Associate Professor Degrees: PhD Office Room: …"
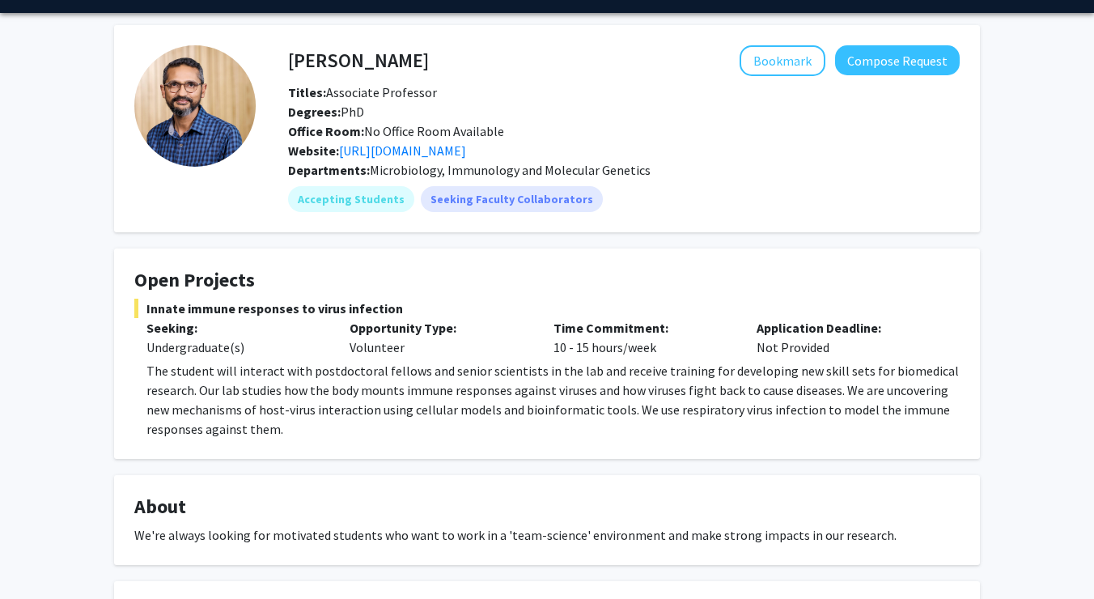
click at [252, 160] on fg-profile-picture at bounding box center [194, 128] width 121 height 167
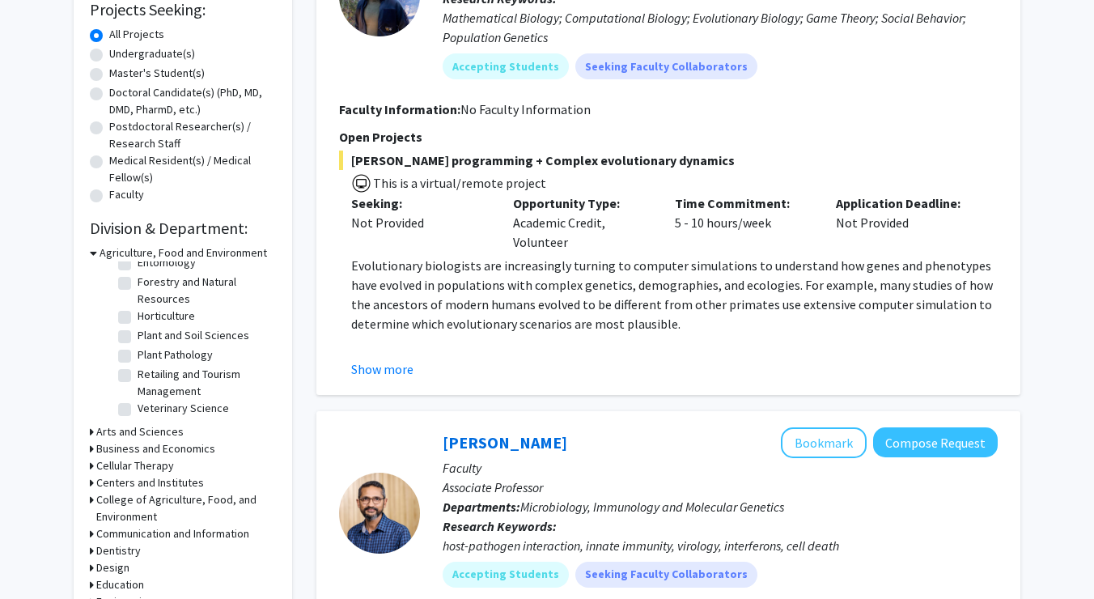
scroll to position [279, 0]
click at [96, 486] on h3 "Centers and Institutes" at bounding box center [150, 483] width 108 height 17
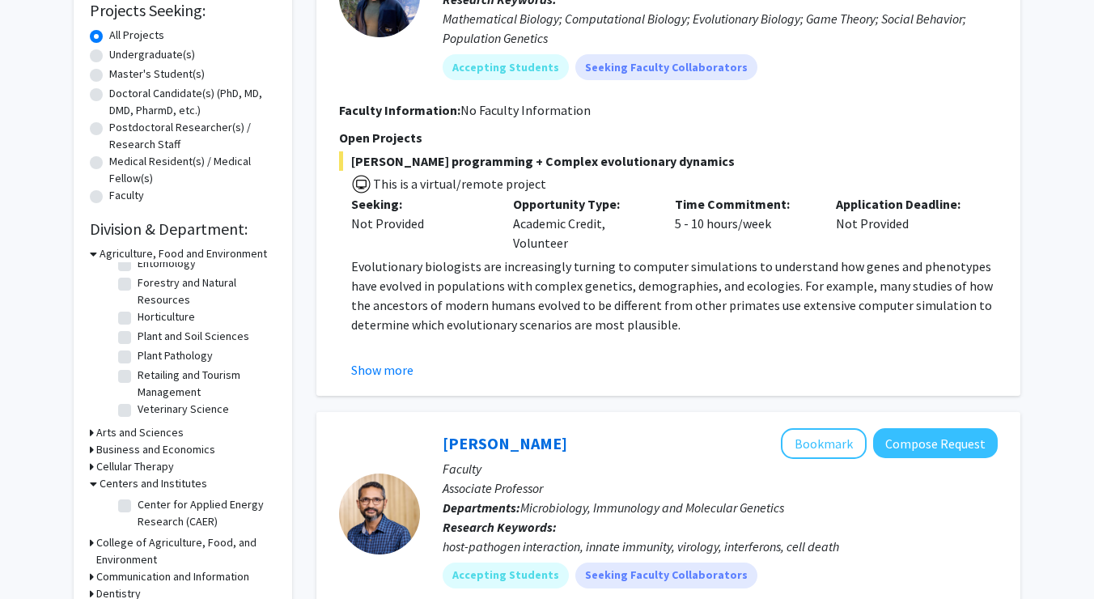
click at [138, 511] on label "Center for Applied Energy Research (CAER)" at bounding box center [205, 513] width 134 height 34
click at [138, 507] on input "Center for Applied Energy Research (CAER)" at bounding box center [143, 501] width 11 height 11
checkbox input "true"
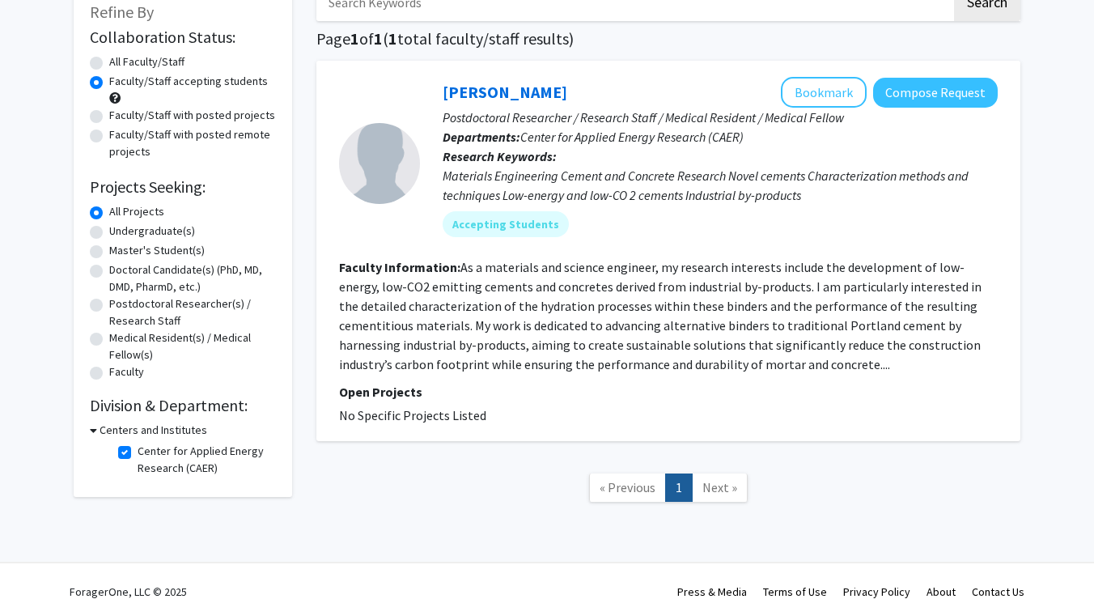
scroll to position [111, 0]
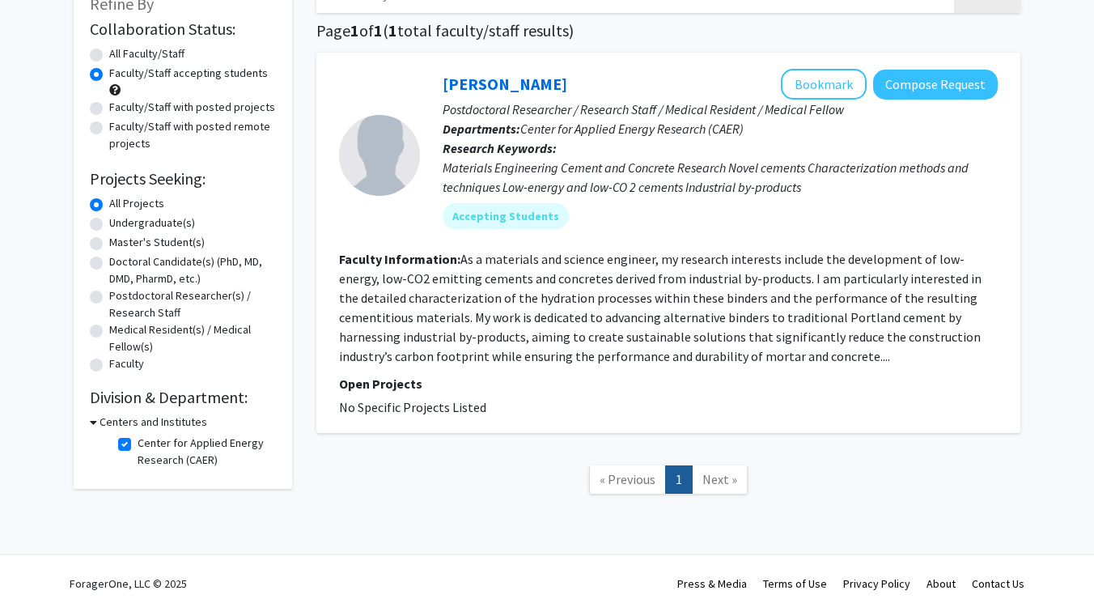
click at [129, 333] on label "Medical Resident(s) / Medical Fellow(s)" at bounding box center [192, 338] width 167 height 34
click at [120, 332] on input "Medical Resident(s) / Medical Fellow(s)" at bounding box center [114, 326] width 11 height 11
radio input "true"
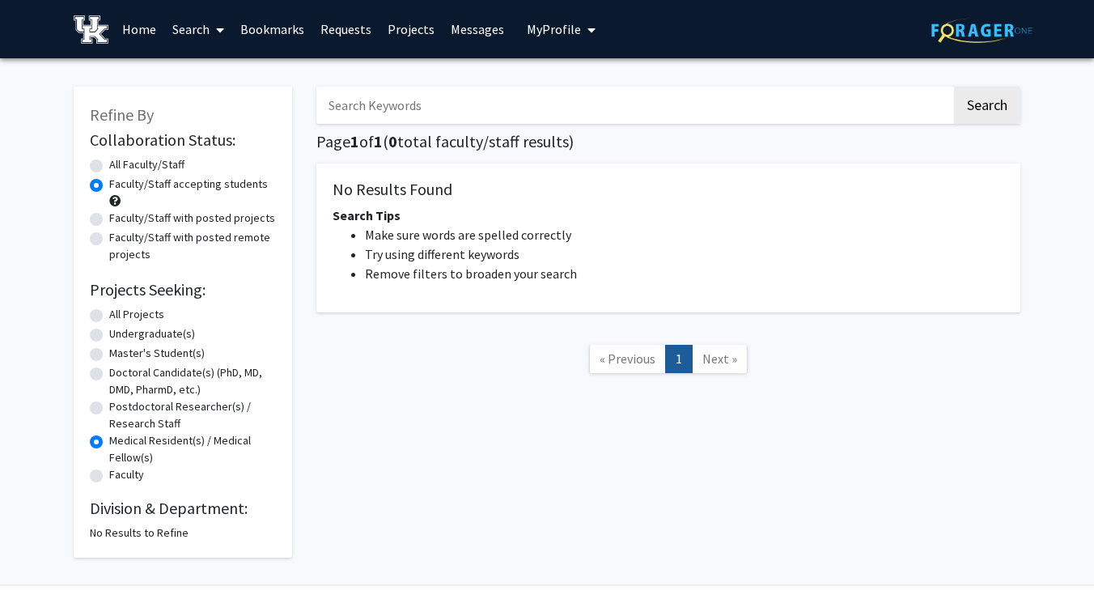
click at [109, 340] on label "Undergraduate(s)" at bounding box center [152, 333] width 86 height 17
click at [109, 336] on input "Undergraduate(s)" at bounding box center [114, 330] width 11 height 11
radio input "true"
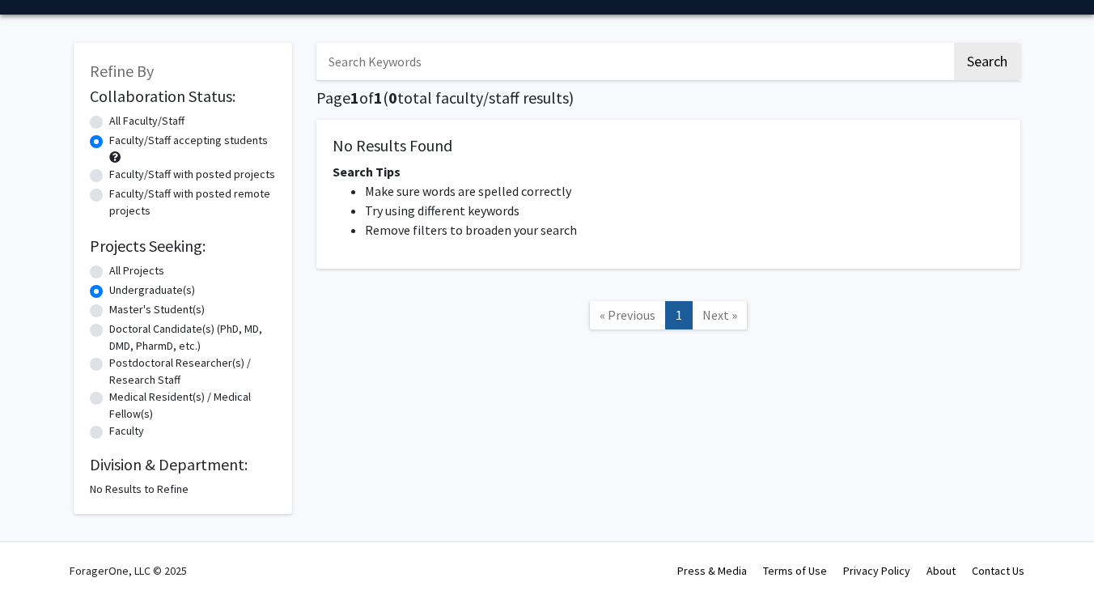
scroll to position [43, 0]
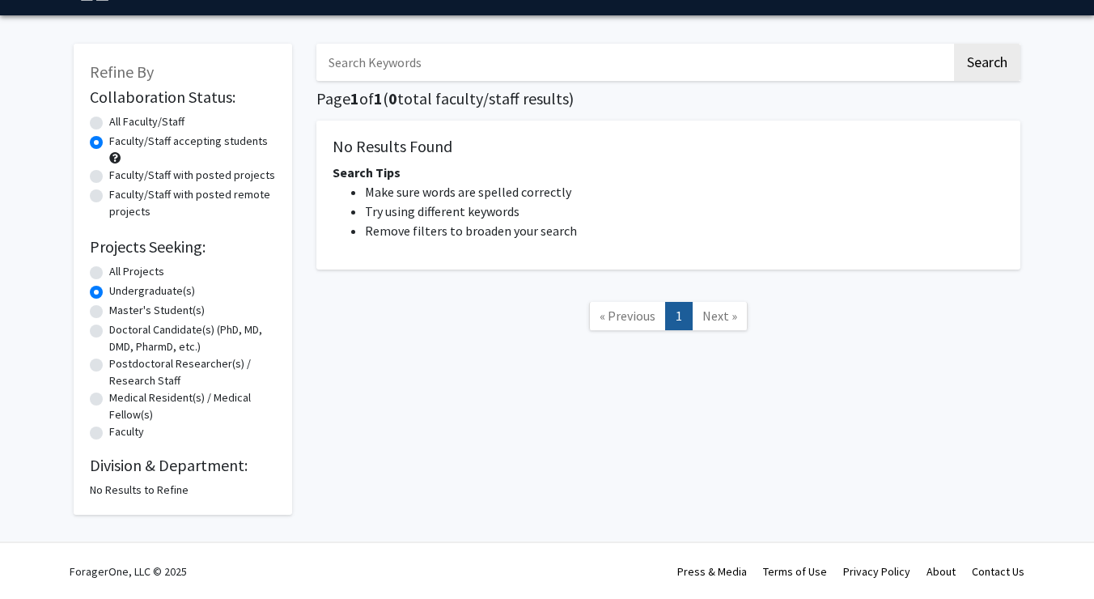
click at [122, 274] on label "All Projects" at bounding box center [136, 271] width 55 height 17
click at [120, 274] on input "All Projects" at bounding box center [114, 268] width 11 height 11
radio input "true"
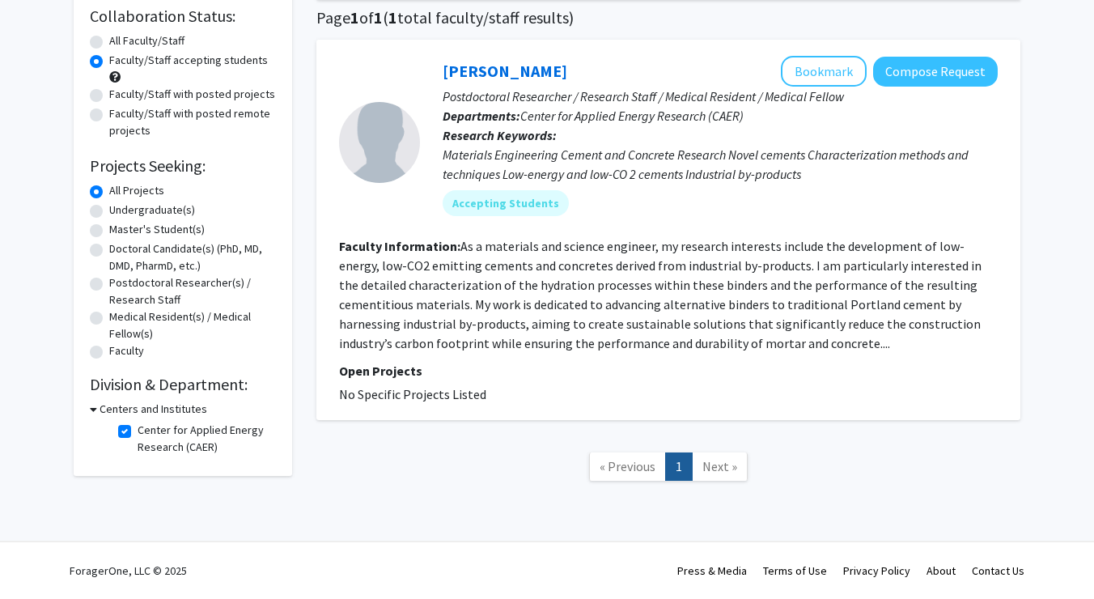
scroll to position [125, 0]
click at [138, 432] on label "Center for Applied Energy Research (CAER)" at bounding box center [205, 439] width 134 height 34
click at [138, 432] on input "Center for Applied Energy Research (CAER)" at bounding box center [143, 427] width 11 height 11
checkbox input "false"
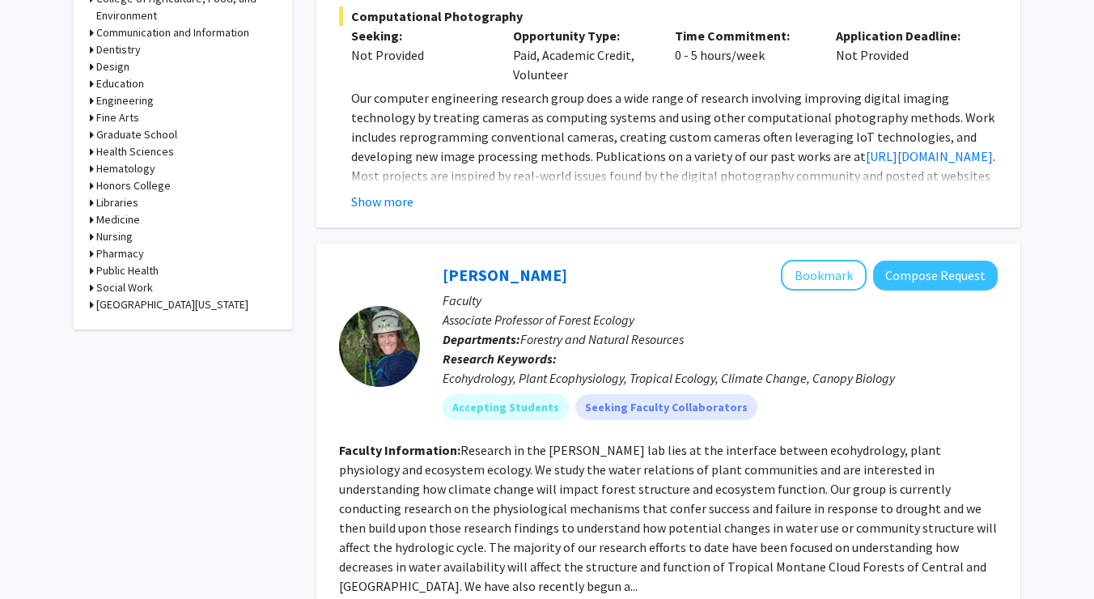
scroll to position [772, 0]
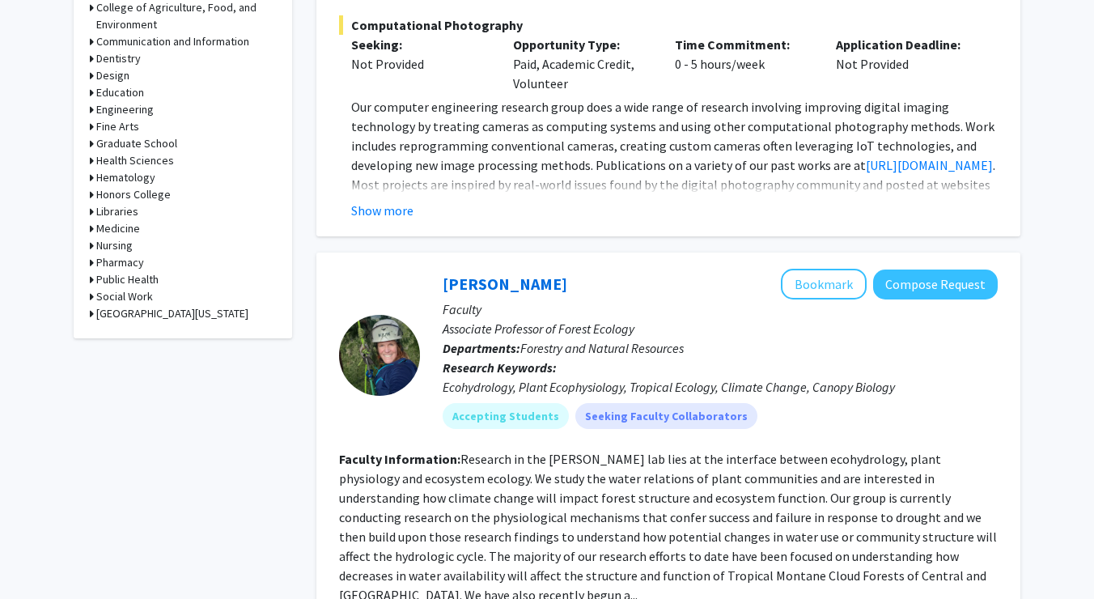
click at [91, 319] on icon at bounding box center [92, 313] width 4 height 17
click at [138, 338] on label "Unspecified Department" at bounding box center [197, 334] width 119 height 17
click at [138, 337] on input "Unspecified Department" at bounding box center [143, 331] width 11 height 11
checkbox input "true"
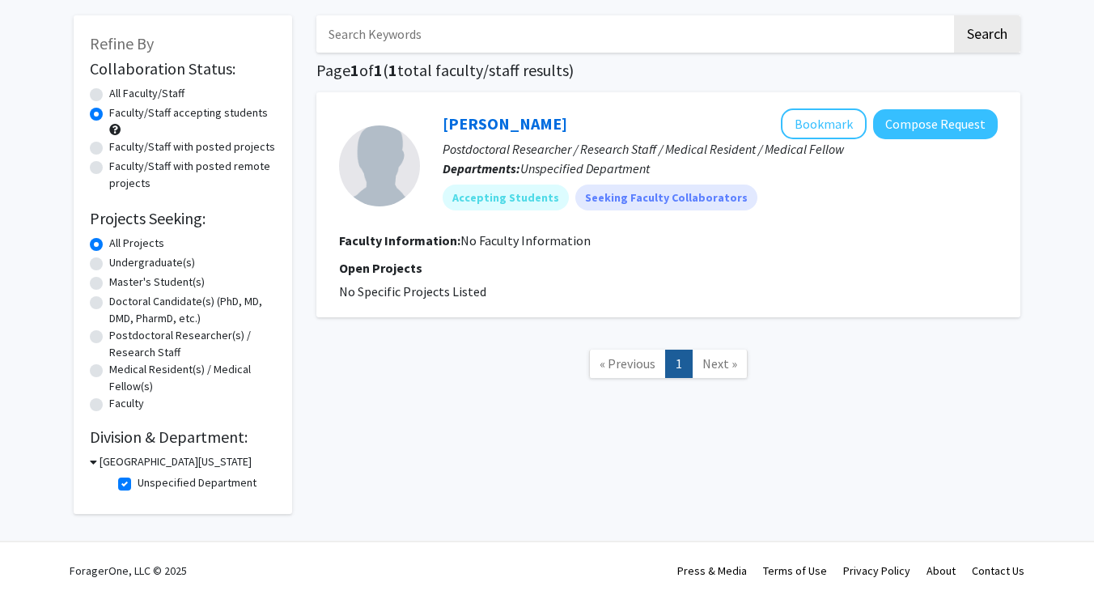
scroll to position [74, 0]
drag, startPoint x: 584, startPoint y: 124, endPoint x: 446, endPoint y: 118, distance: 138.5
click at [446, 118] on div "[PERSON_NAME] Bookmark Compose Request" at bounding box center [720, 123] width 555 height 31
click at [138, 479] on label "Unspecified Department" at bounding box center [197, 482] width 119 height 17
click at [138, 479] on input "Unspecified Department" at bounding box center [143, 479] width 11 height 11
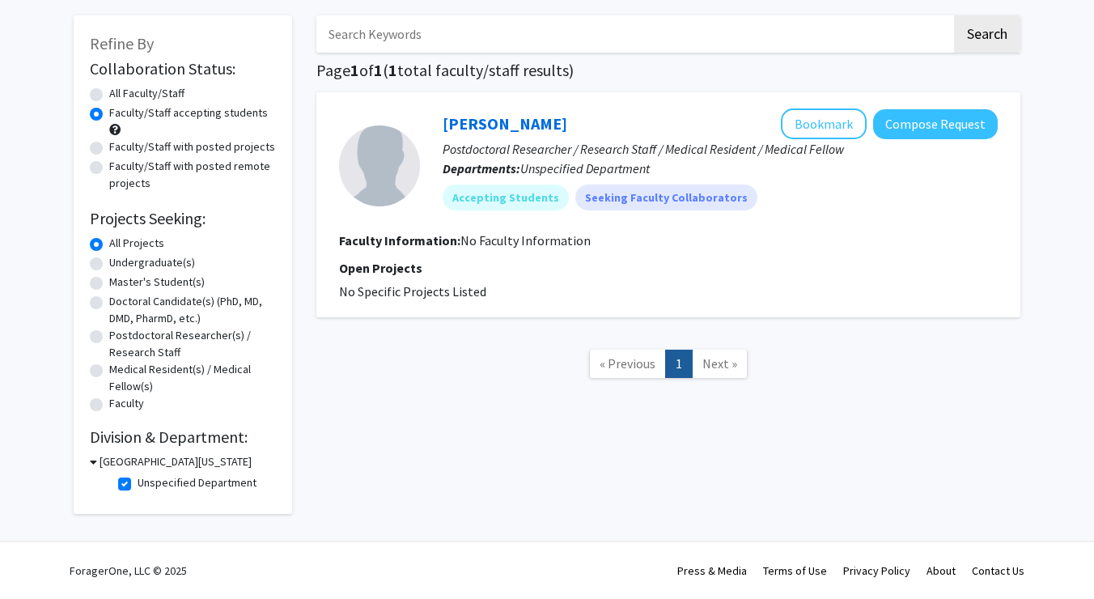
checkbox input "false"
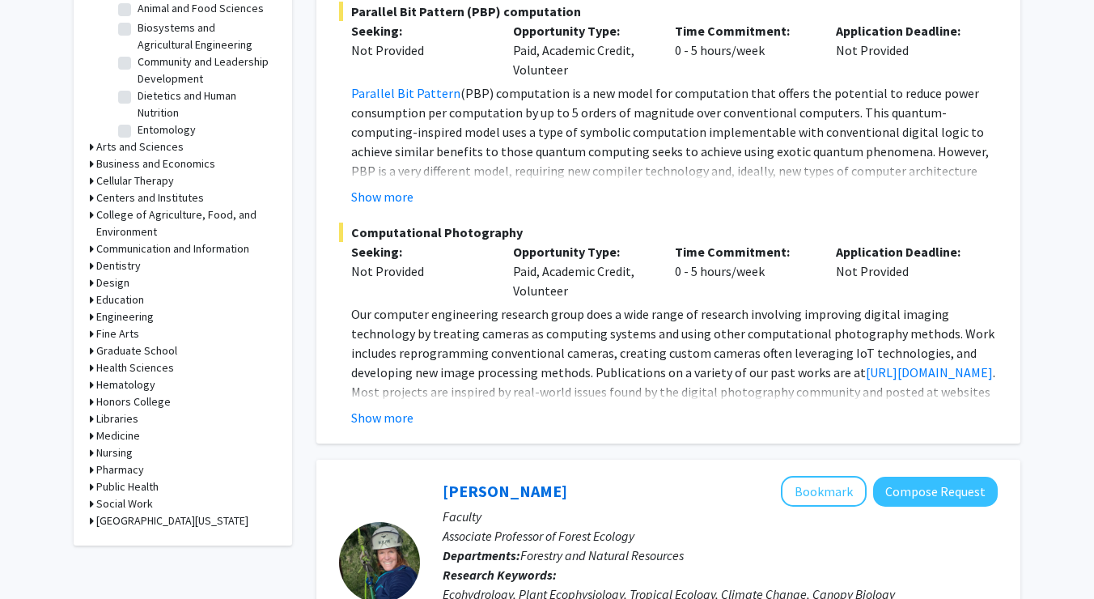
scroll to position [573, 0]
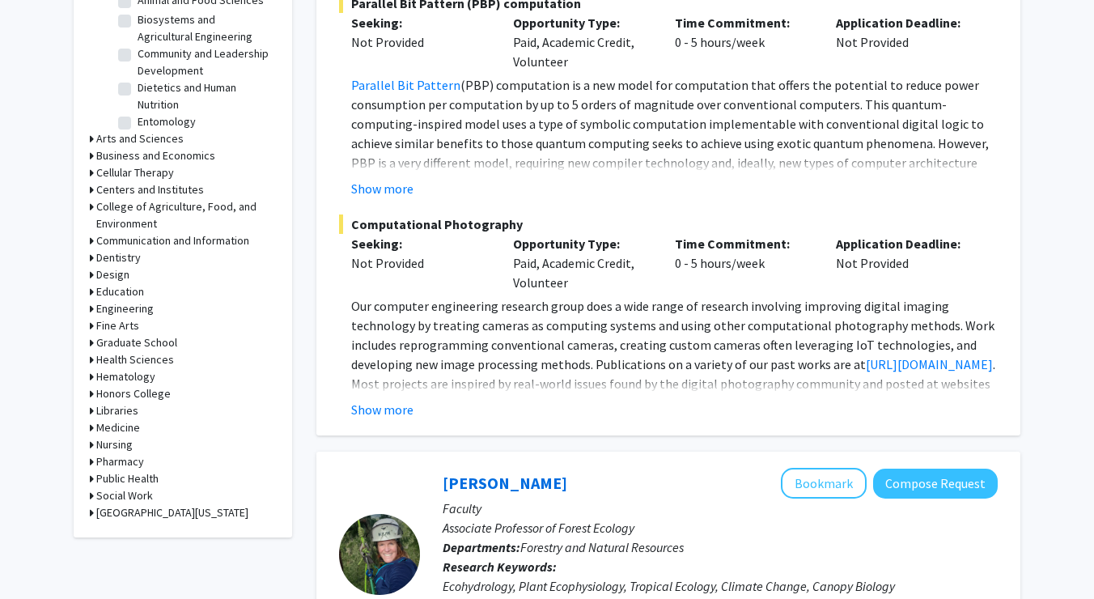
click at [92, 312] on icon at bounding box center [92, 308] width 4 height 17
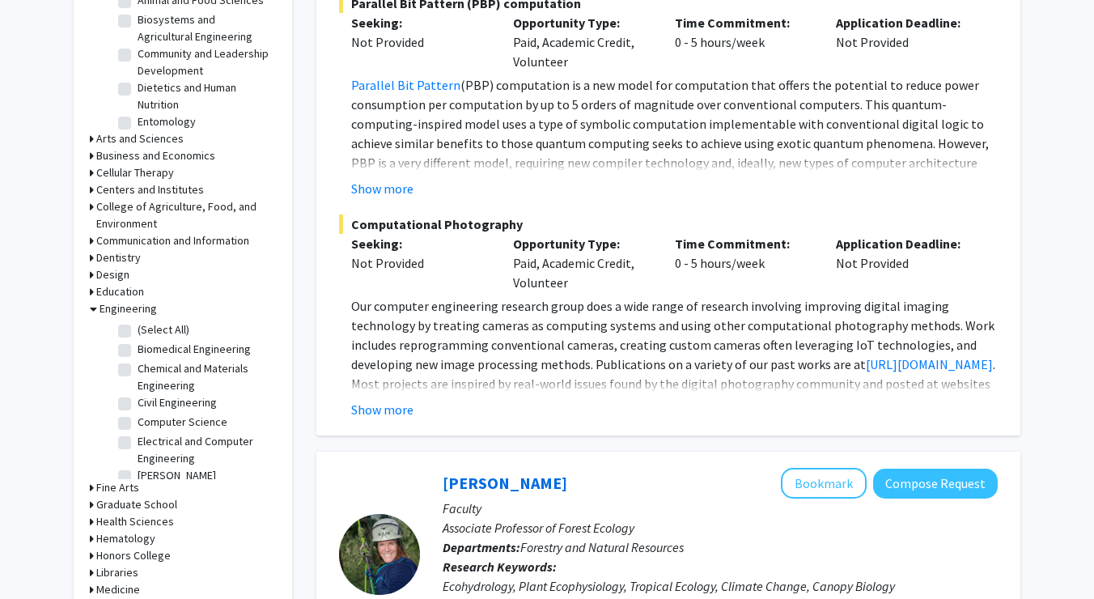
click at [138, 331] on label "(Select All)" at bounding box center [164, 329] width 52 height 17
click at [138, 331] on input "(Select All)" at bounding box center [143, 326] width 11 height 11
checkbox input "true"
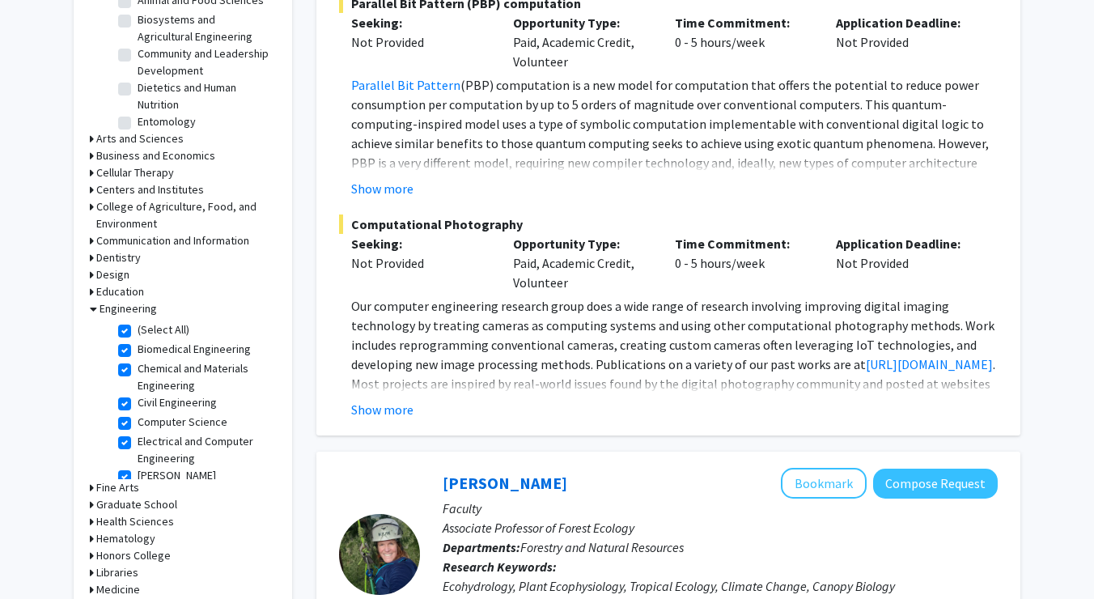
checkbox input "true"
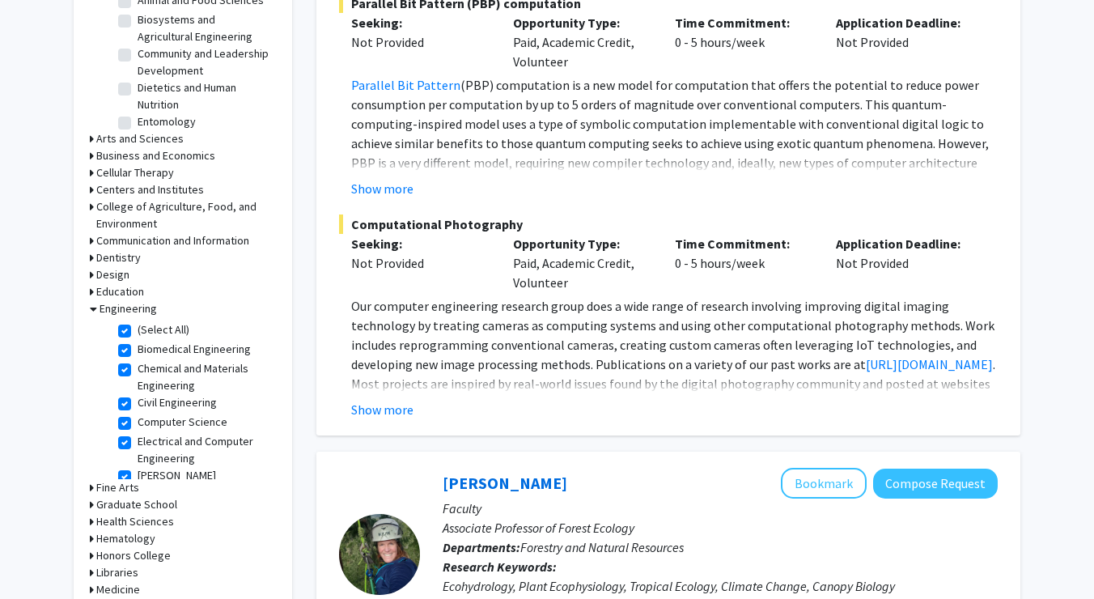
checkbox input "true"
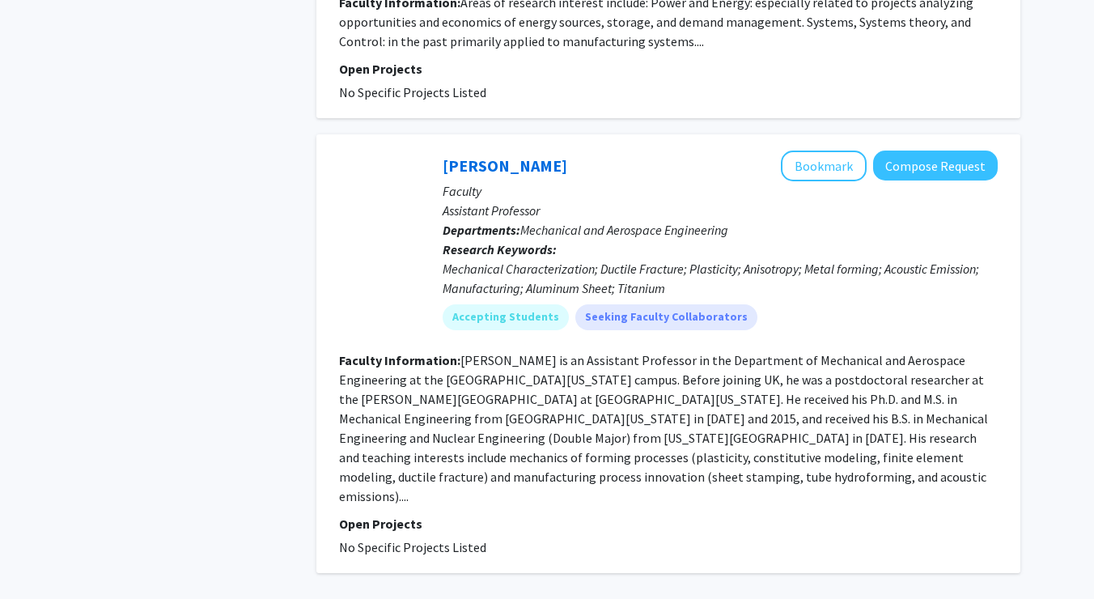
scroll to position [5268, 0]
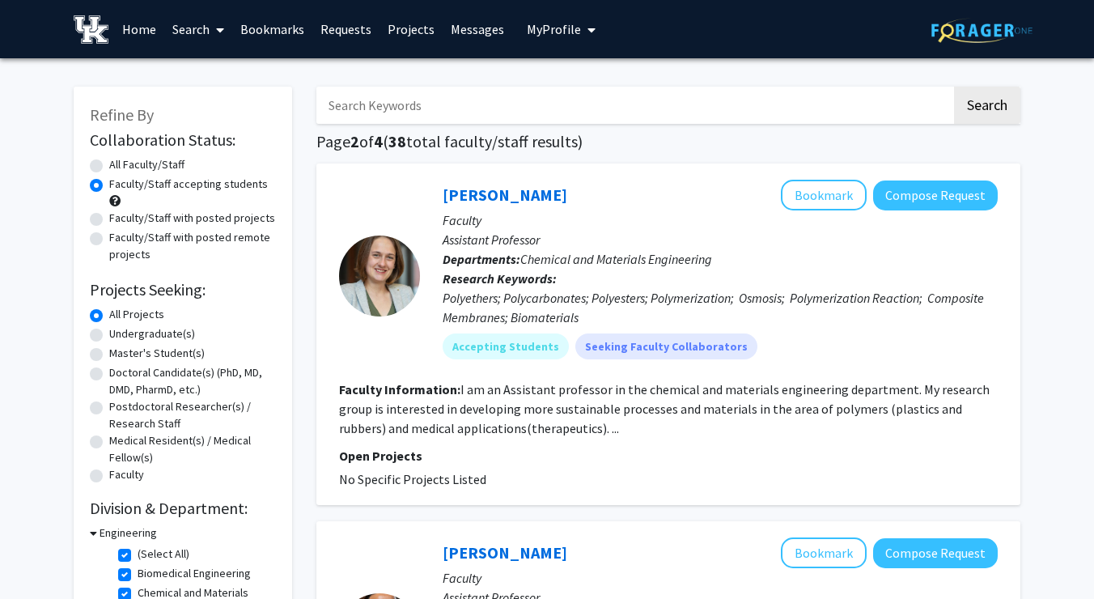
click at [168, 236] on label "Faculty/Staff with posted remote projects" at bounding box center [192, 246] width 167 height 34
click at [120, 236] on input "Faculty/Staff with posted remote projects" at bounding box center [114, 234] width 11 height 11
radio input "true"
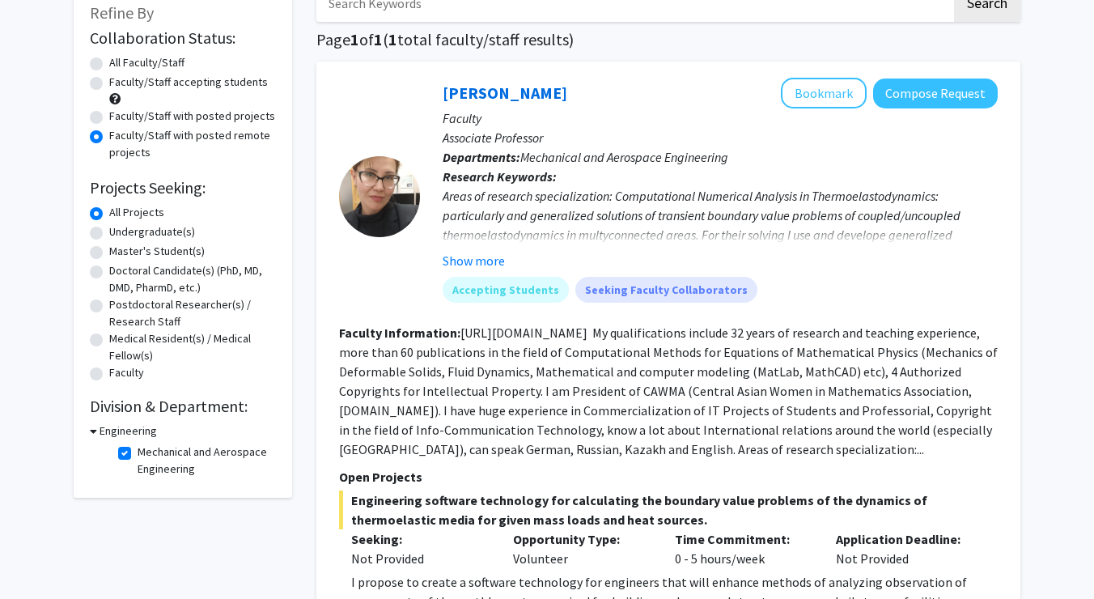
scroll to position [100, 0]
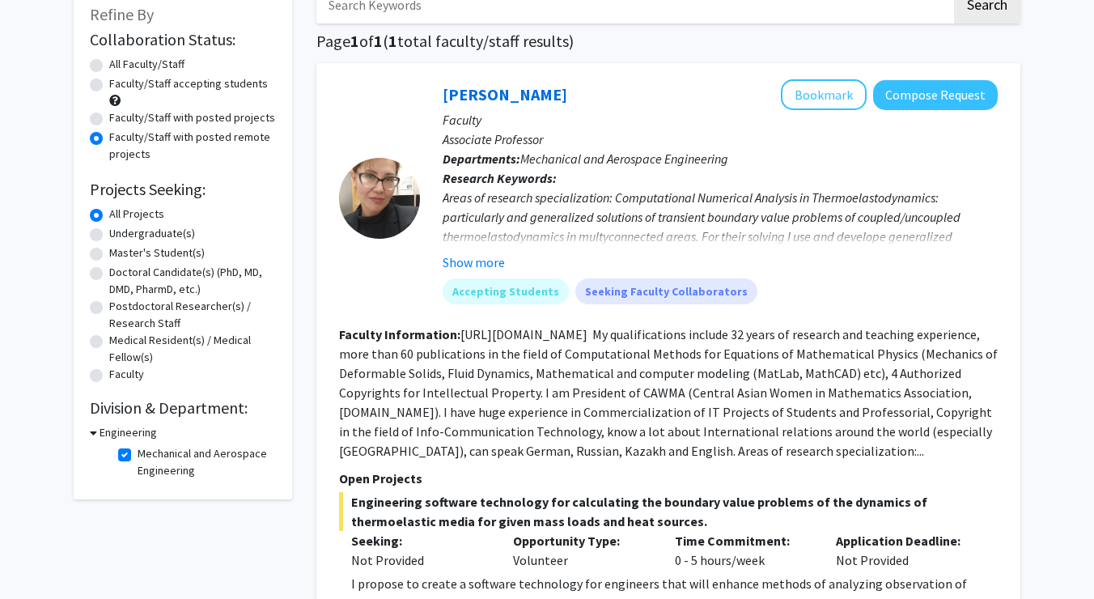
click at [124, 465] on fg-checkbox "Mechanical and Aerospace Engineering Mechanical and Aerospace Engineering" at bounding box center [195, 462] width 154 height 34
click at [138, 456] on label "Mechanical and Aerospace Engineering" at bounding box center [205, 462] width 134 height 34
click at [138, 456] on input "Mechanical and Aerospace Engineering" at bounding box center [143, 450] width 11 height 11
checkbox input "false"
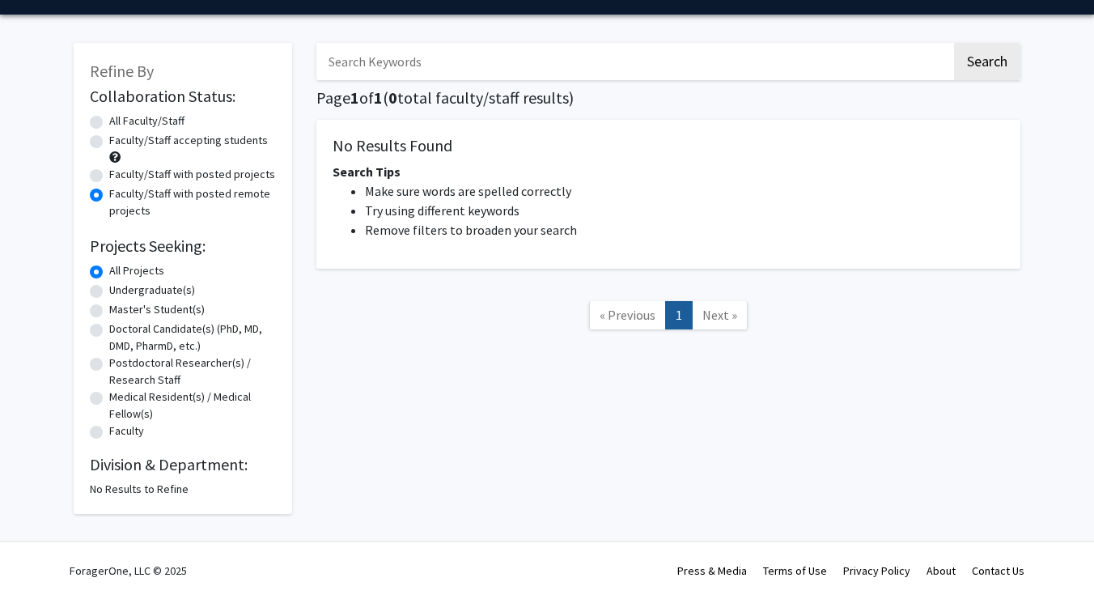
scroll to position [44, 0]
click at [109, 178] on label "Faculty/Staff with posted projects" at bounding box center [192, 174] width 166 height 17
click at [109, 176] on input "Faculty/Staff with posted projects" at bounding box center [114, 171] width 11 height 11
radio input "true"
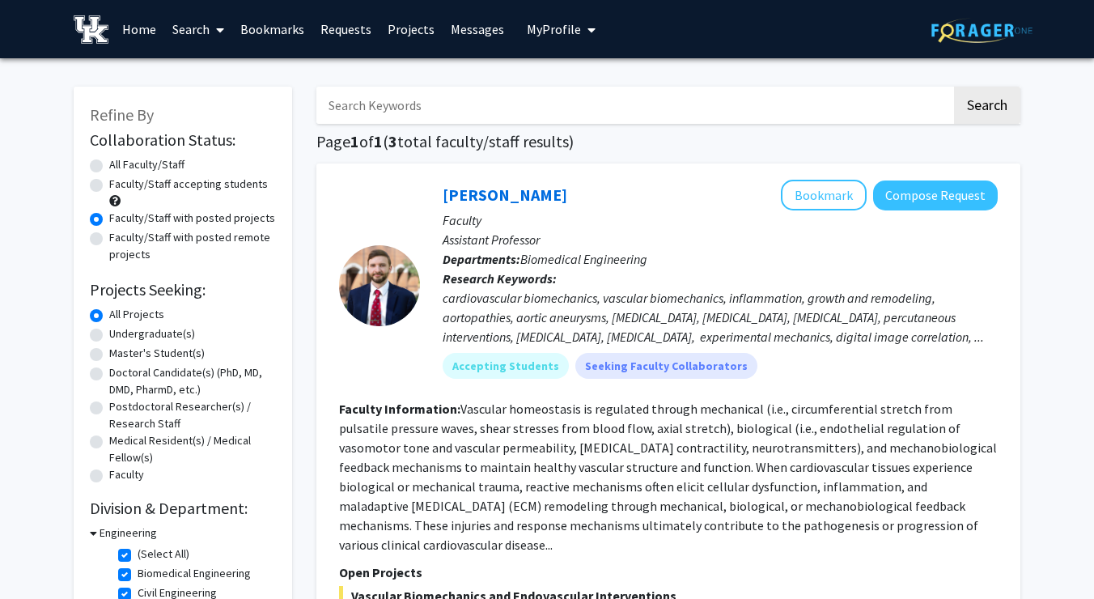
click at [109, 189] on label "Faculty/Staff accepting students" at bounding box center [188, 184] width 159 height 17
click at [109, 186] on input "Faculty/Staff accepting students" at bounding box center [114, 181] width 11 height 11
radio input "true"
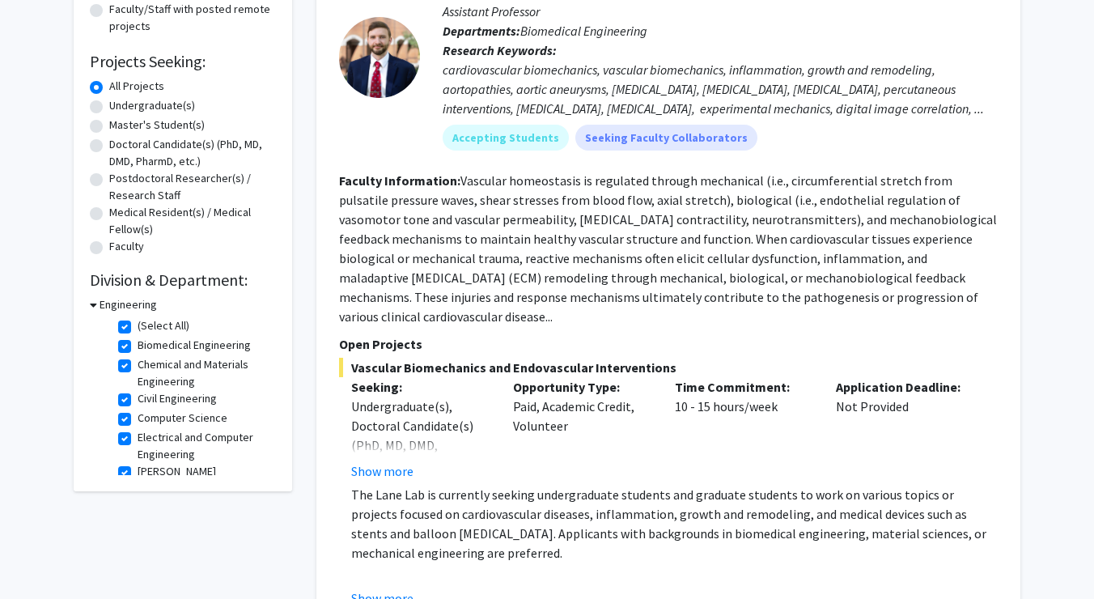
click at [138, 330] on label "(Select All)" at bounding box center [164, 325] width 52 height 17
click at [138, 328] on input "(Select All)" at bounding box center [143, 322] width 11 height 11
checkbox input "false"
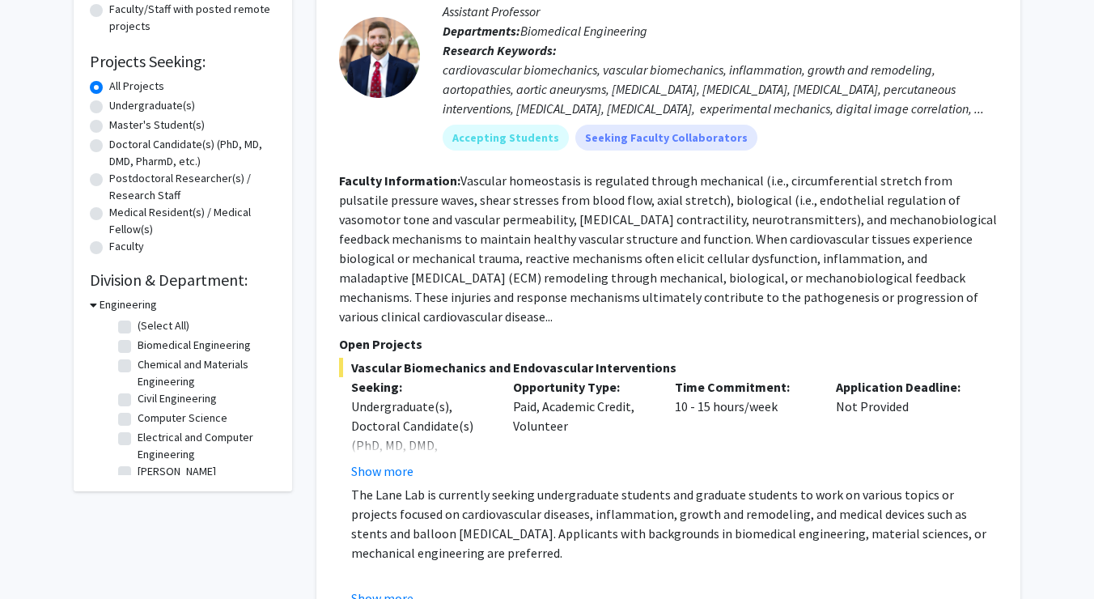
checkbox input "false"
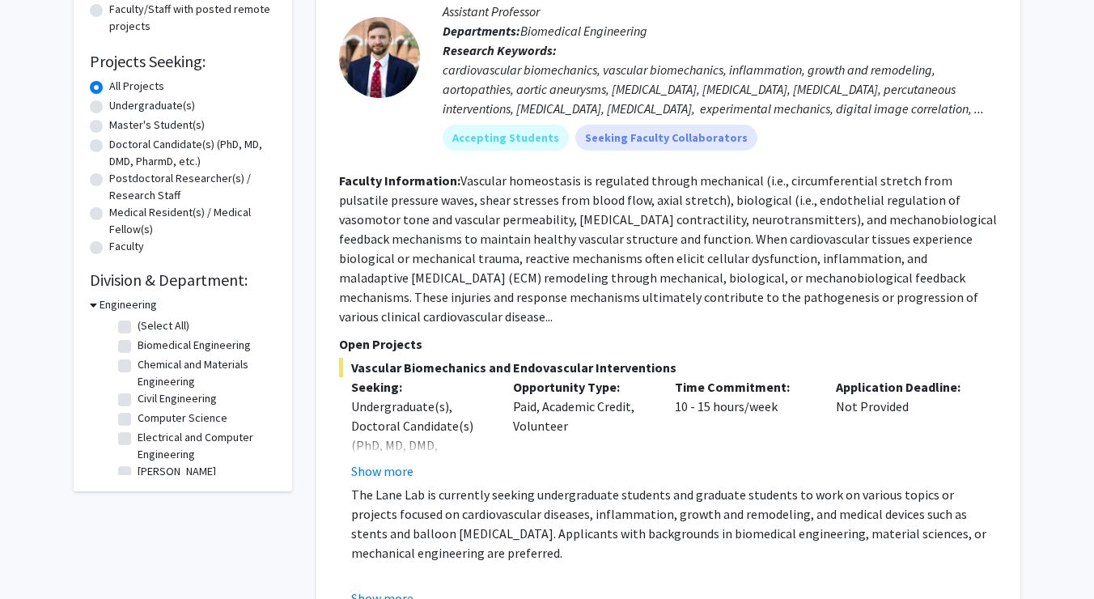
checkbox input "false"
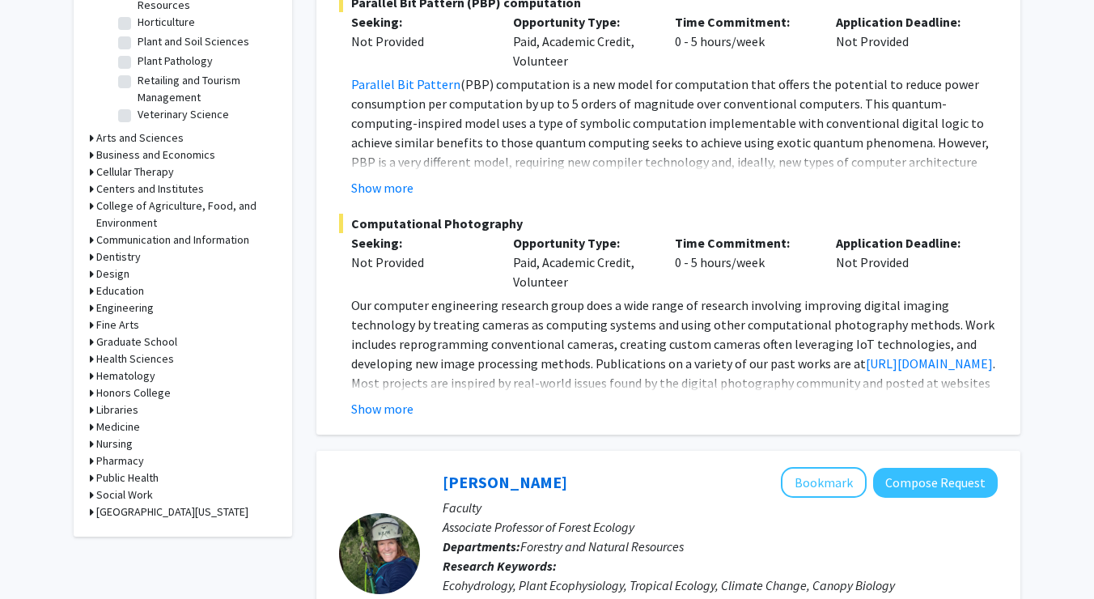
click at [105, 278] on h3 "Design" at bounding box center [112, 273] width 33 height 17
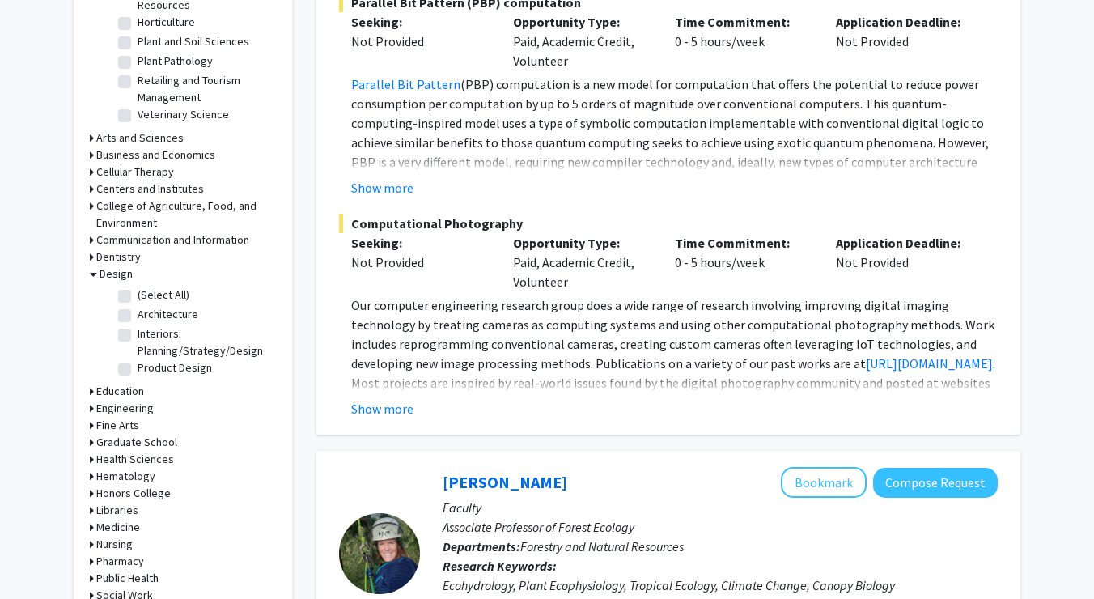
click at [138, 296] on label "(Select All)" at bounding box center [164, 295] width 52 height 17
click at [138, 296] on input "(Select All)" at bounding box center [143, 292] width 11 height 11
checkbox input "true"
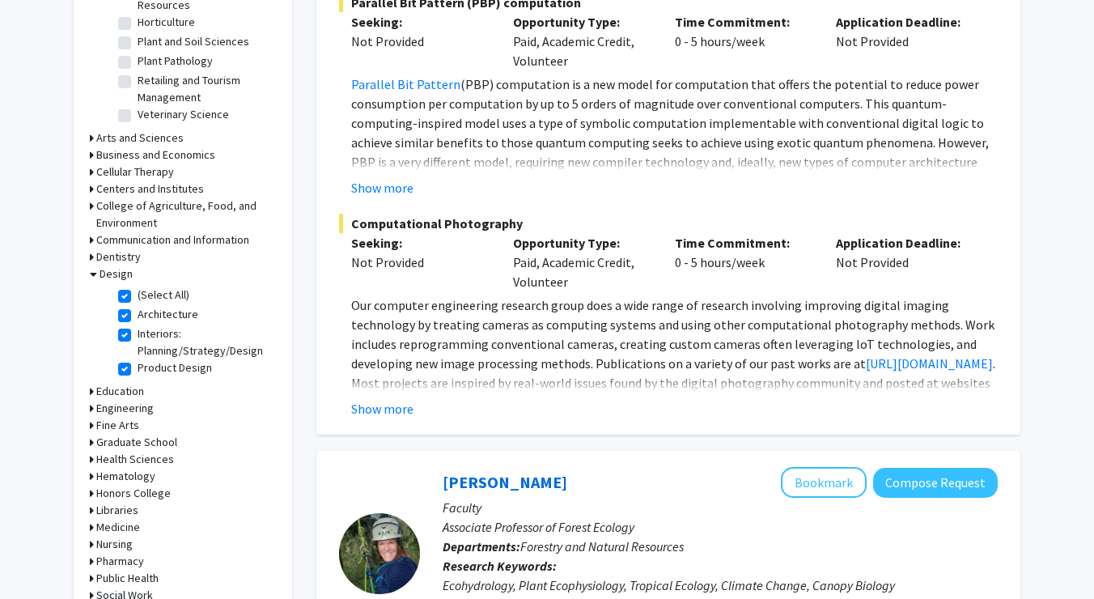
checkbox input "true"
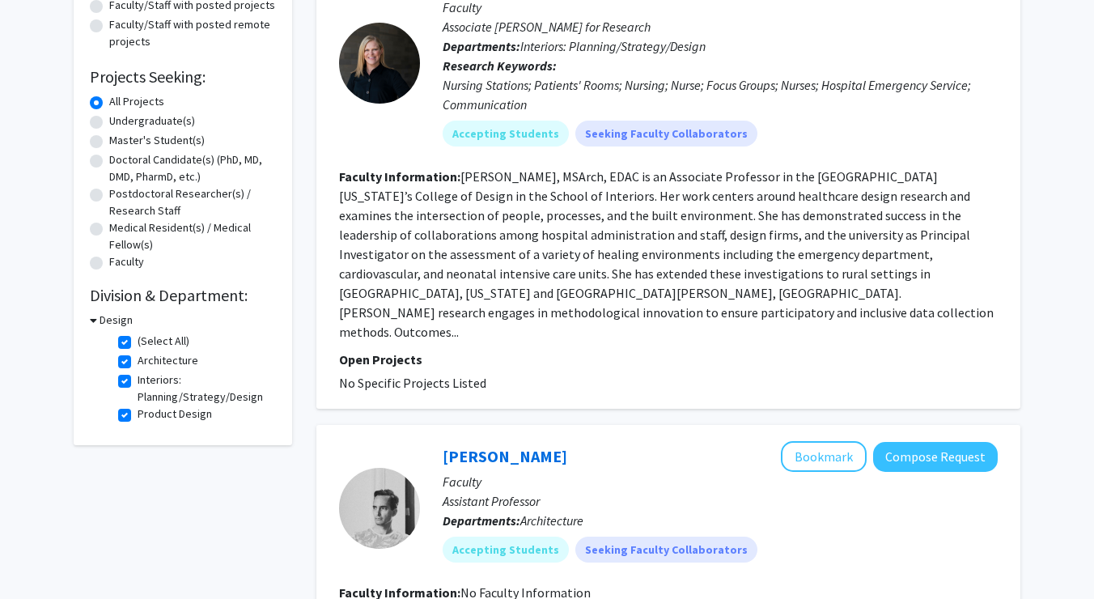
click at [113, 328] on h3 "Design" at bounding box center [116, 320] width 33 height 17
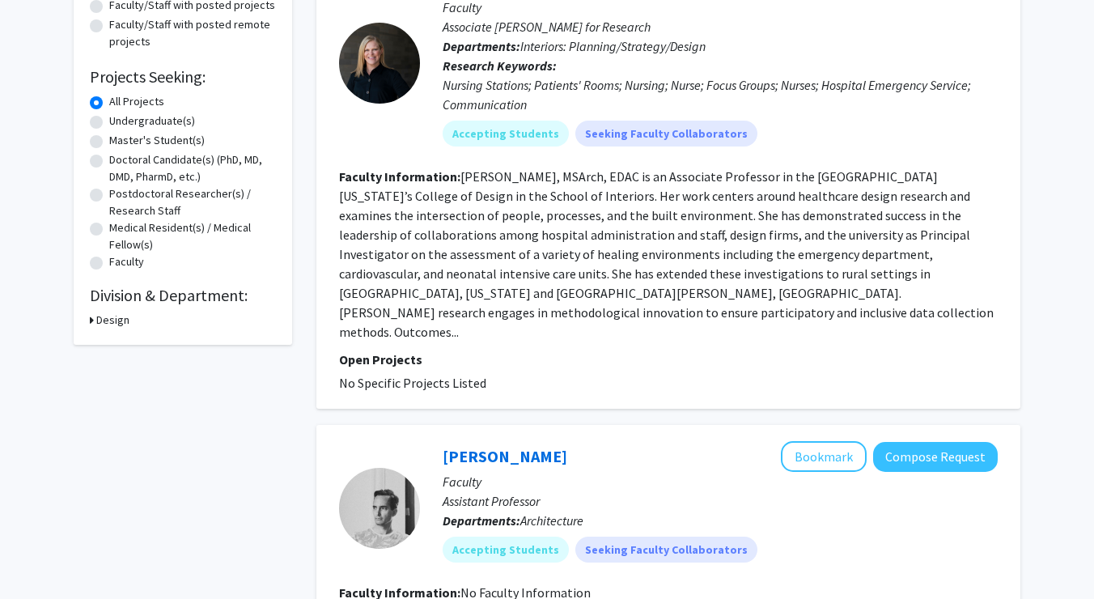
click at [110, 320] on h3 "Design" at bounding box center [112, 320] width 33 height 17
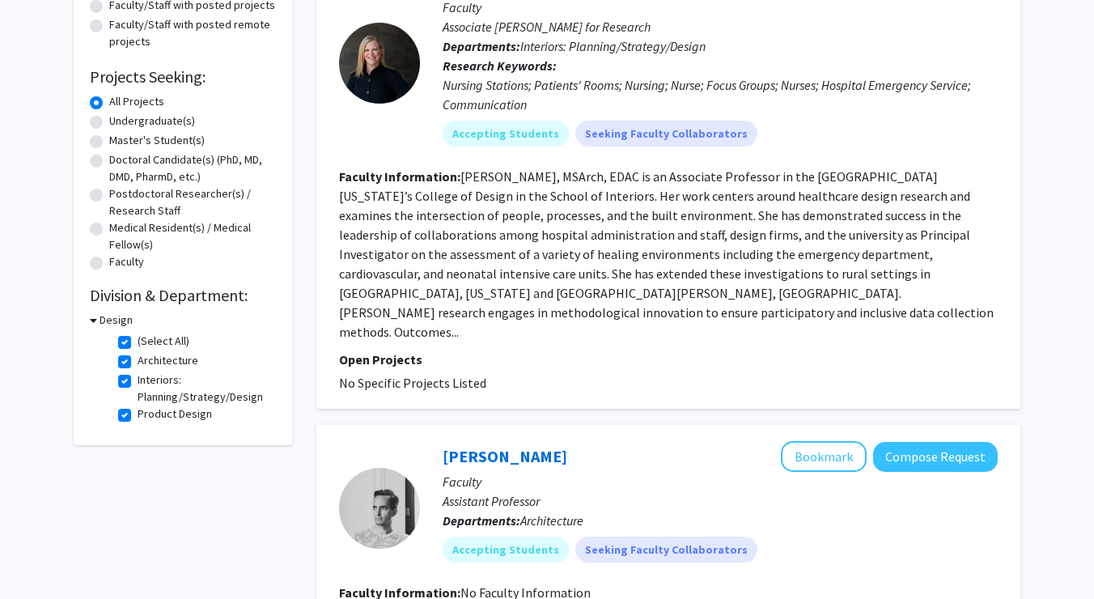
click at [117, 345] on fg-checkbox-list "(Select All) (Select All) Architecture Architecture Interiors: Planning/Strateg…" at bounding box center [195, 379] width 162 height 100
click at [132, 343] on fg-checkbox "(Select All) (Select All)" at bounding box center [195, 342] width 154 height 19
click at [138, 345] on label "(Select All)" at bounding box center [164, 341] width 52 height 17
click at [138, 343] on input "(Select All)" at bounding box center [143, 338] width 11 height 11
checkbox input "false"
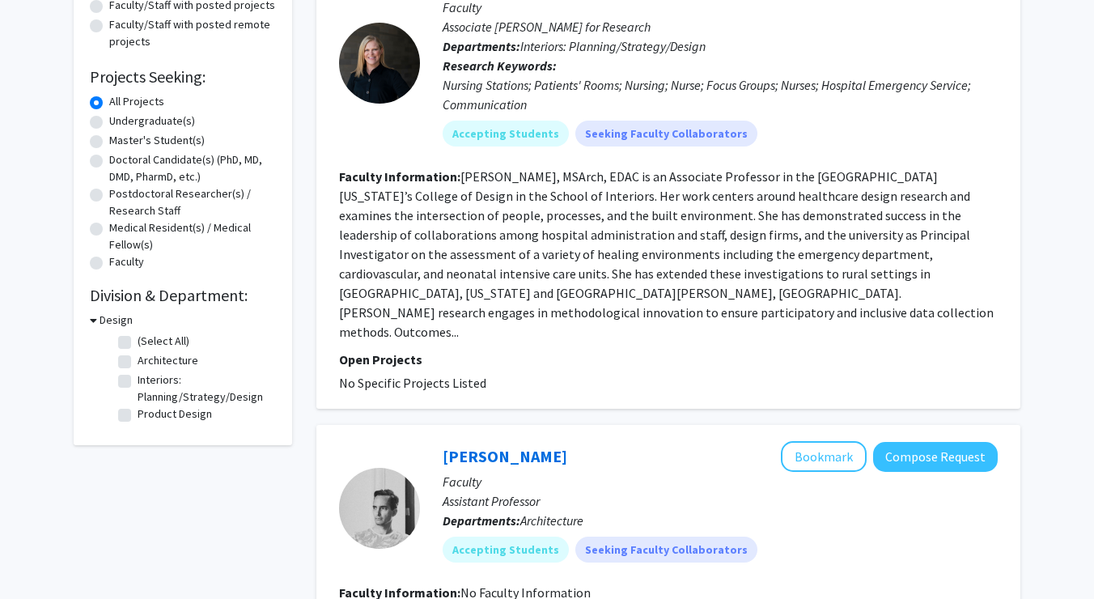
checkbox input "false"
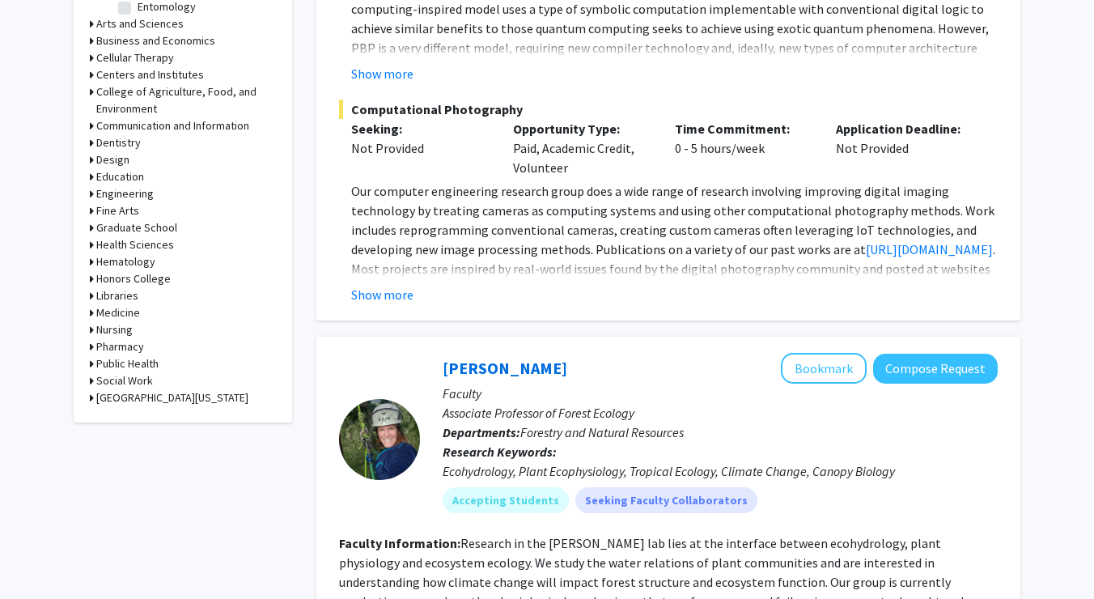
click at [95, 317] on div "Medicine" at bounding box center [183, 312] width 186 height 17
click at [90, 316] on icon at bounding box center [92, 312] width 4 height 17
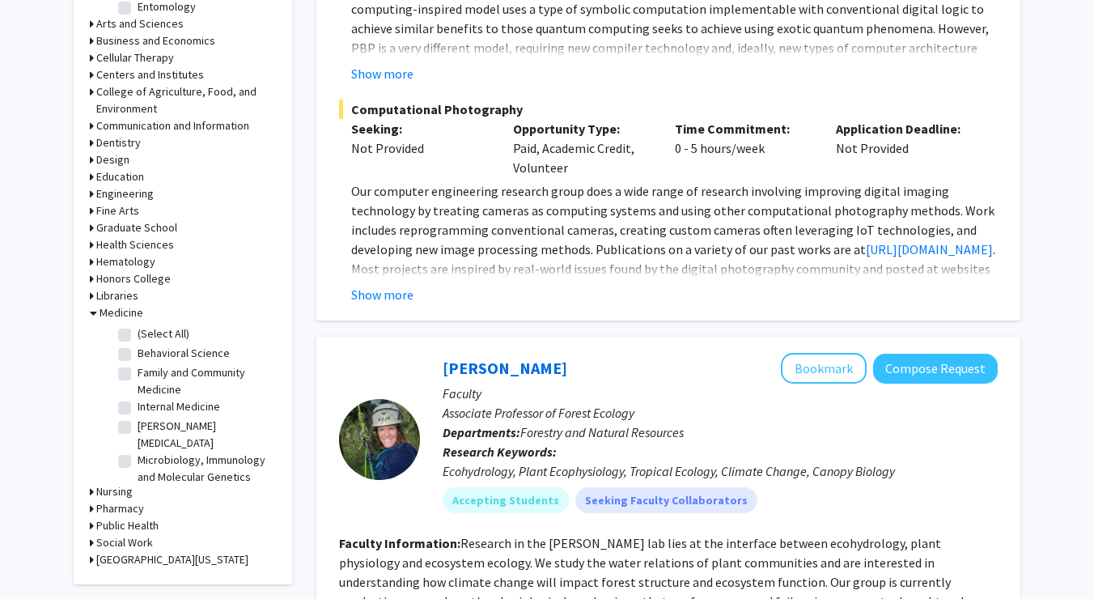
click at [138, 342] on label "(Select All)" at bounding box center [164, 333] width 52 height 17
click at [138, 336] on input "(Select All)" at bounding box center [143, 330] width 11 height 11
checkbox input "true"
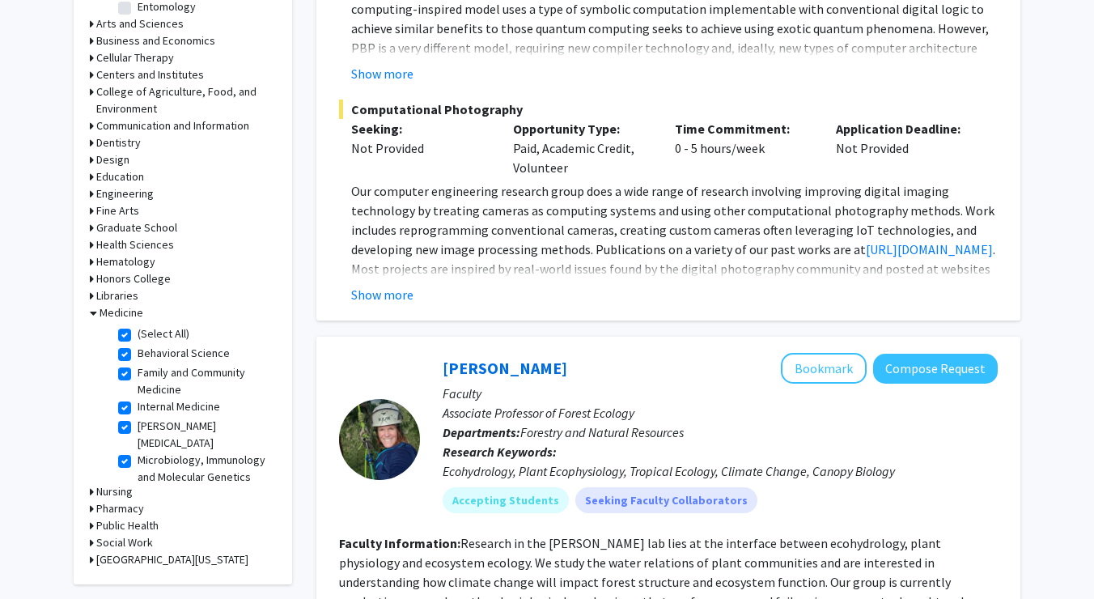
checkbox input "true"
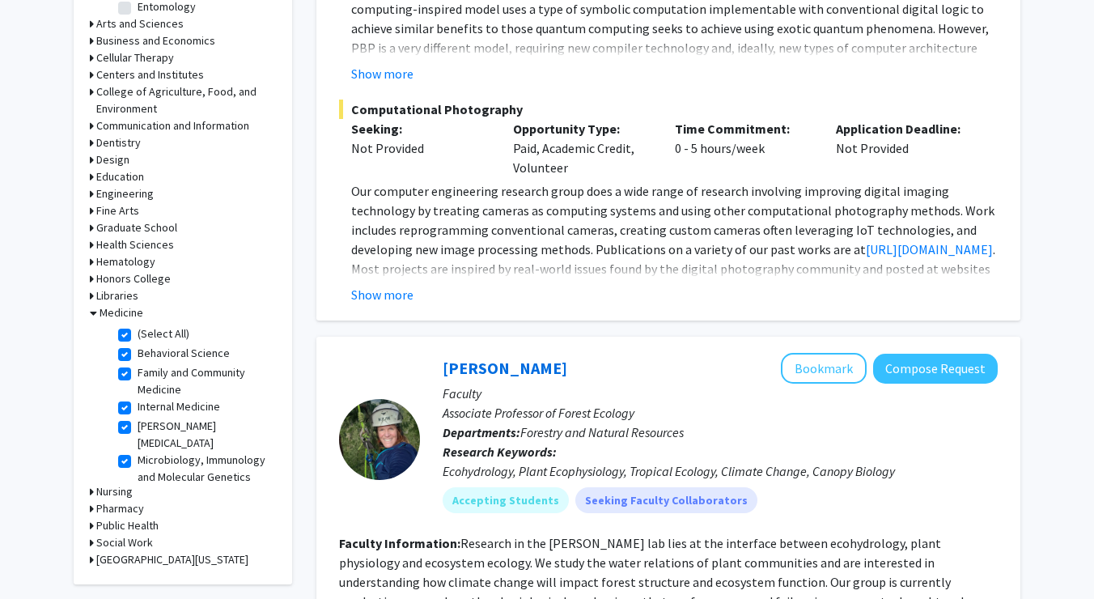
checkbox input "true"
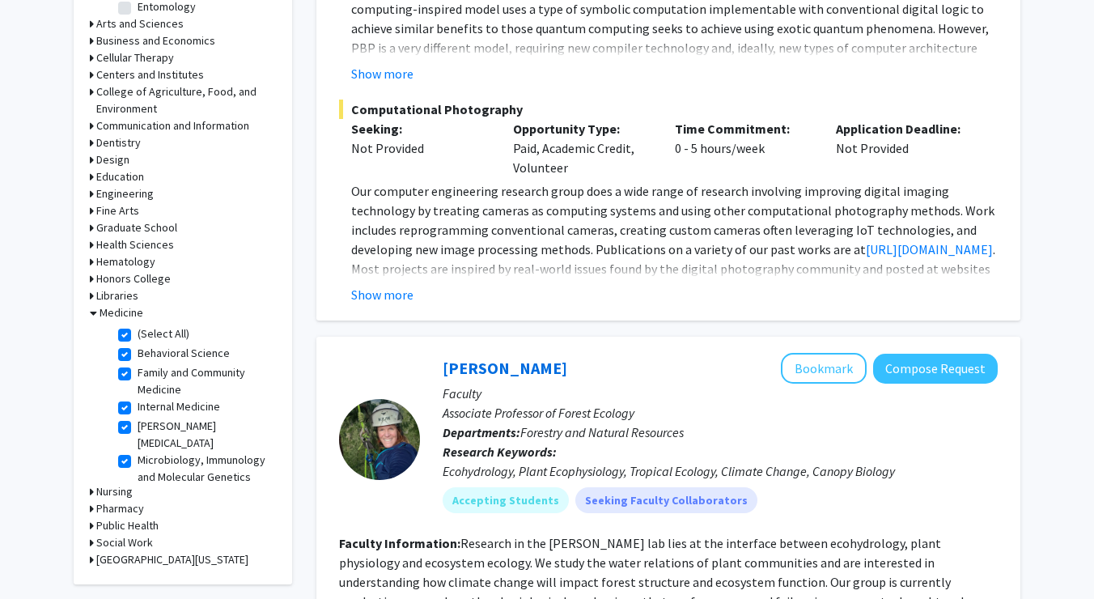
checkbox input "true"
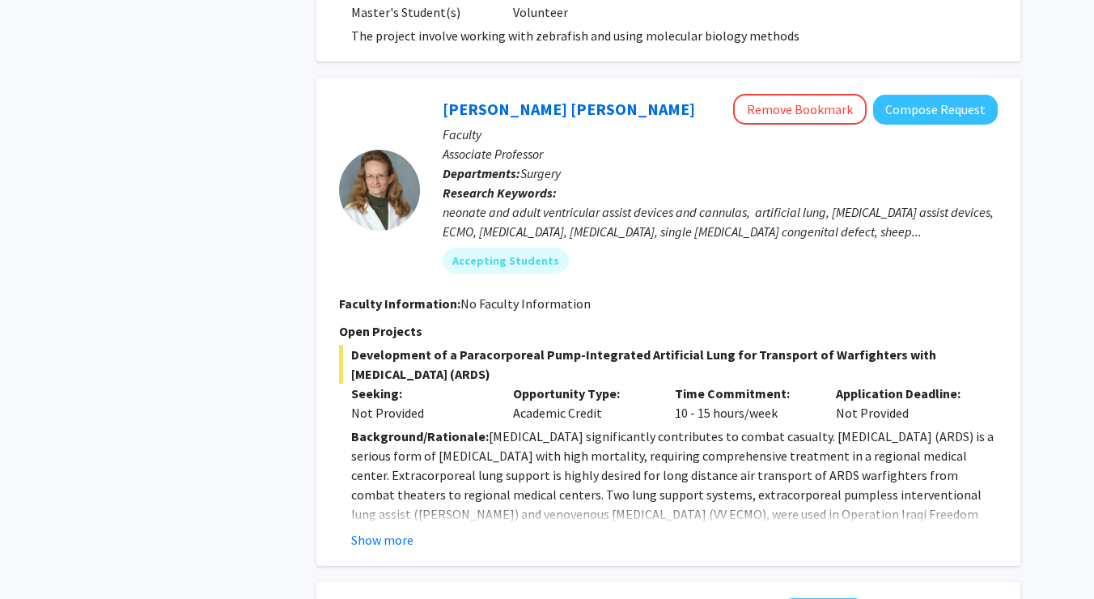
scroll to position [2801, 0]
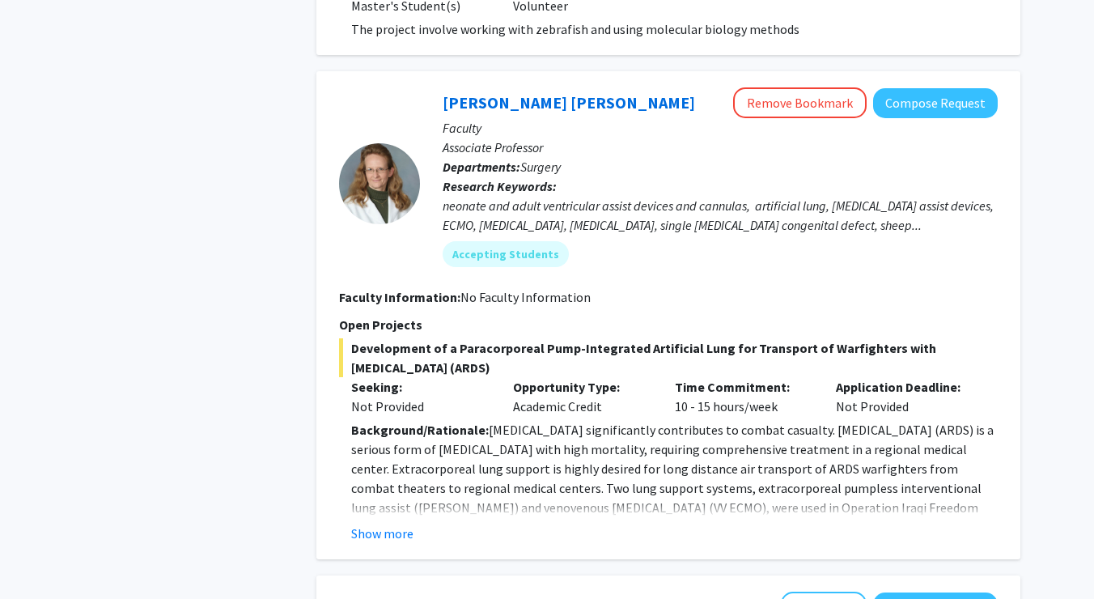
click at [380, 507] on div "[PERSON_NAME] [PERSON_NAME] Remove Bookmark Compose Request Faculty Associate P…" at bounding box center [668, 315] width 704 height 488
click at [390, 524] on button "Show more" at bounding box center [382, 533] width 62 height 19
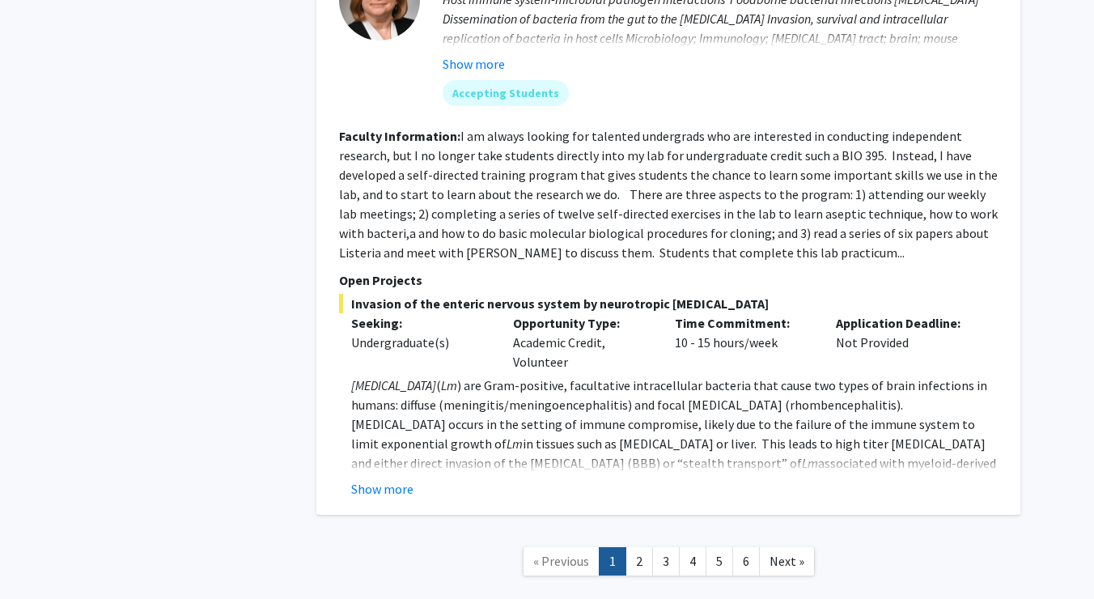
scroll to position [6703, 0]
click at [639, 548] on link "2" at bounding box center [640, 562] width 28 height 28
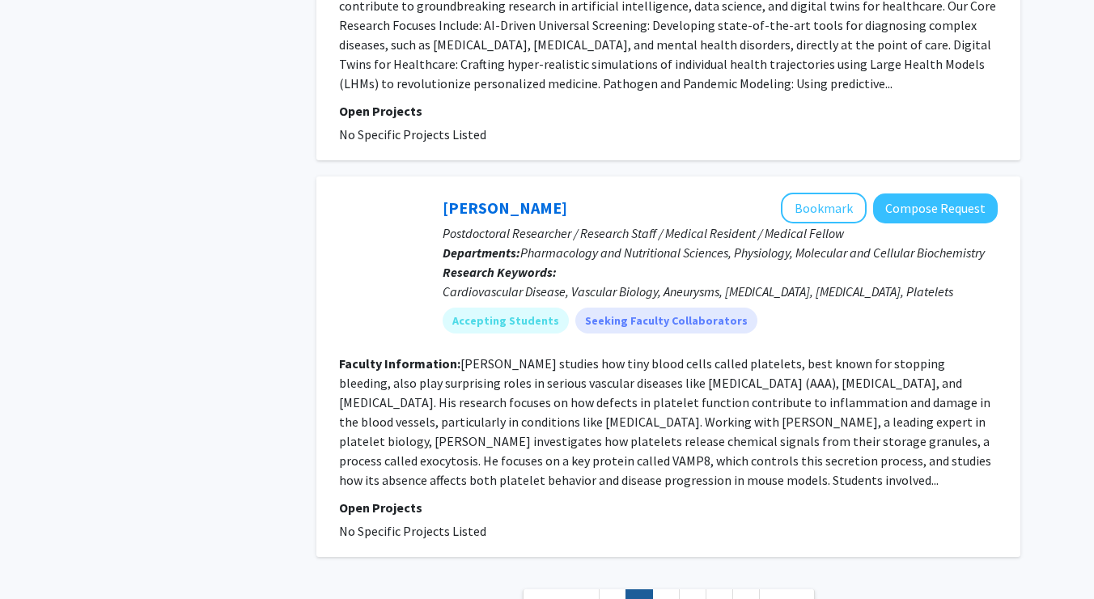
scroll to position [3723, 0]
click at [665, 588] on link "3" at bounding box center [666, 602] width 28 height 28
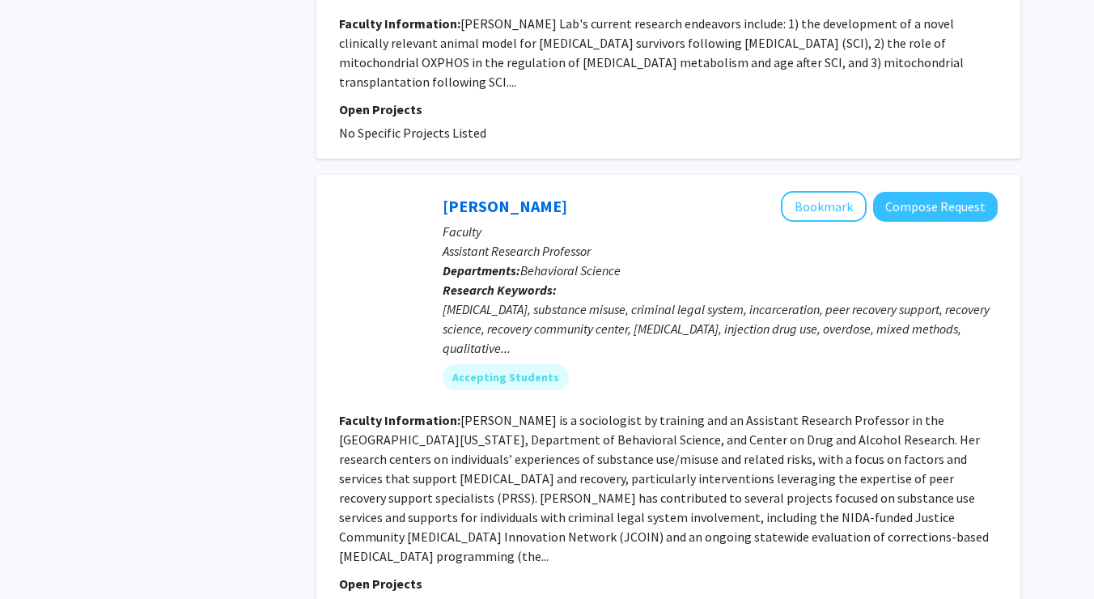
scroll to position [3632, 0]
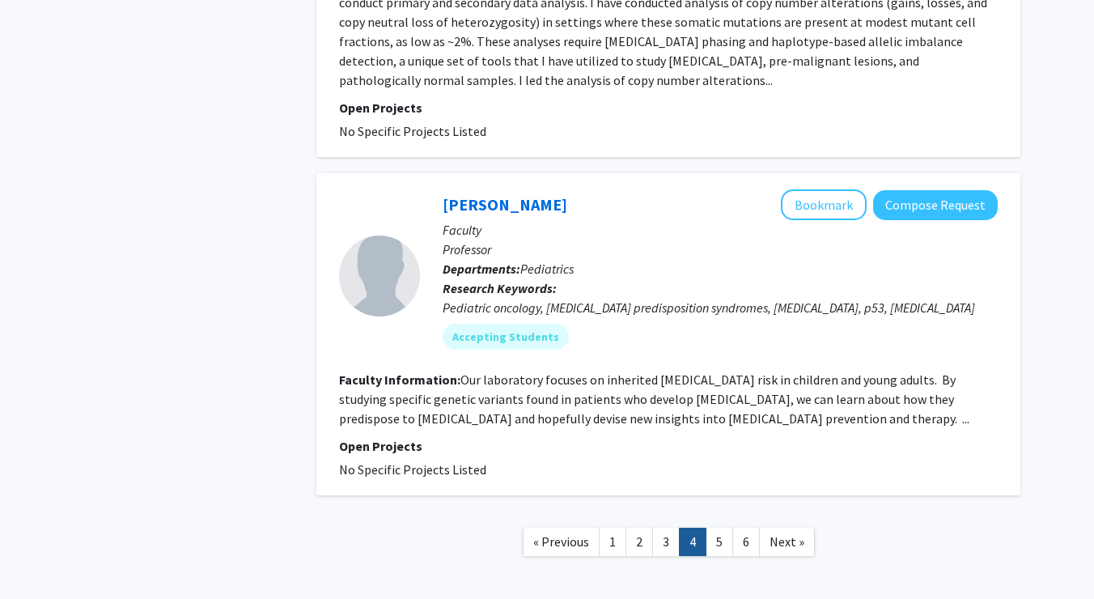
scroll to position [3365, 0]
click at [719, 529] on link "5" at bounding box center [720, 543] width 28 height 28
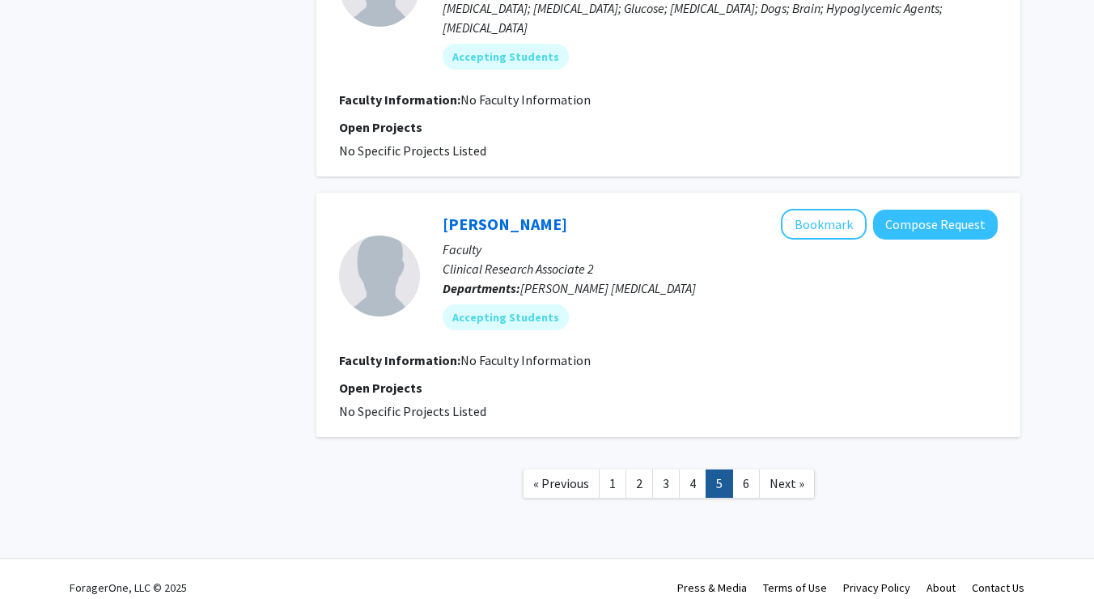
scroll to position [2562, 0]
click at [739, 470] on link "6" at bounding box center [746, 484] width 28 height 28
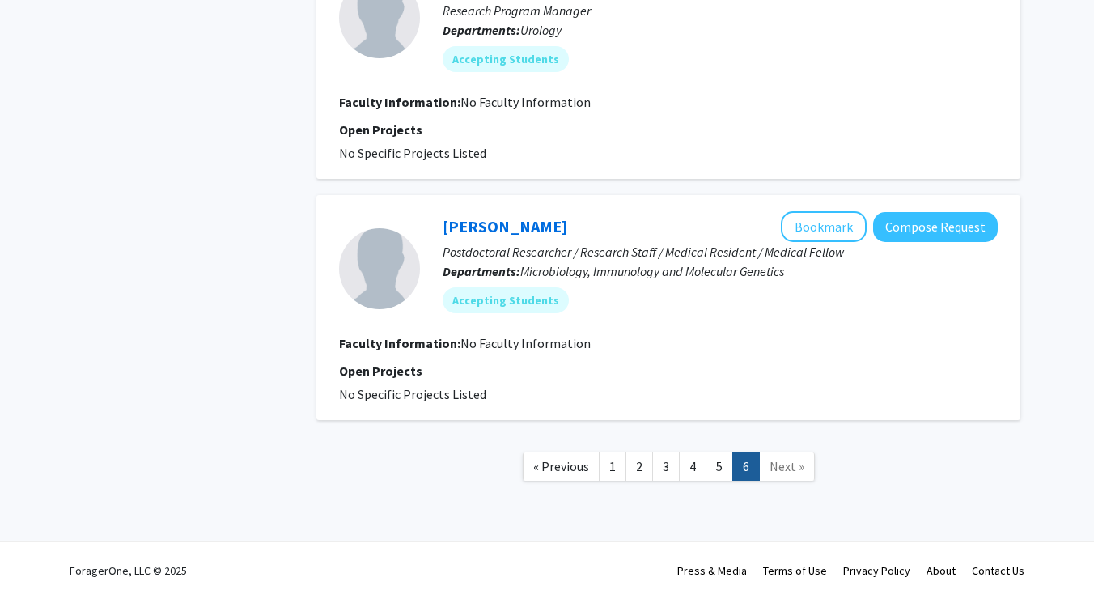
scroll to position [732, 0]
